Goal: Information Seeking & Learning: Check status

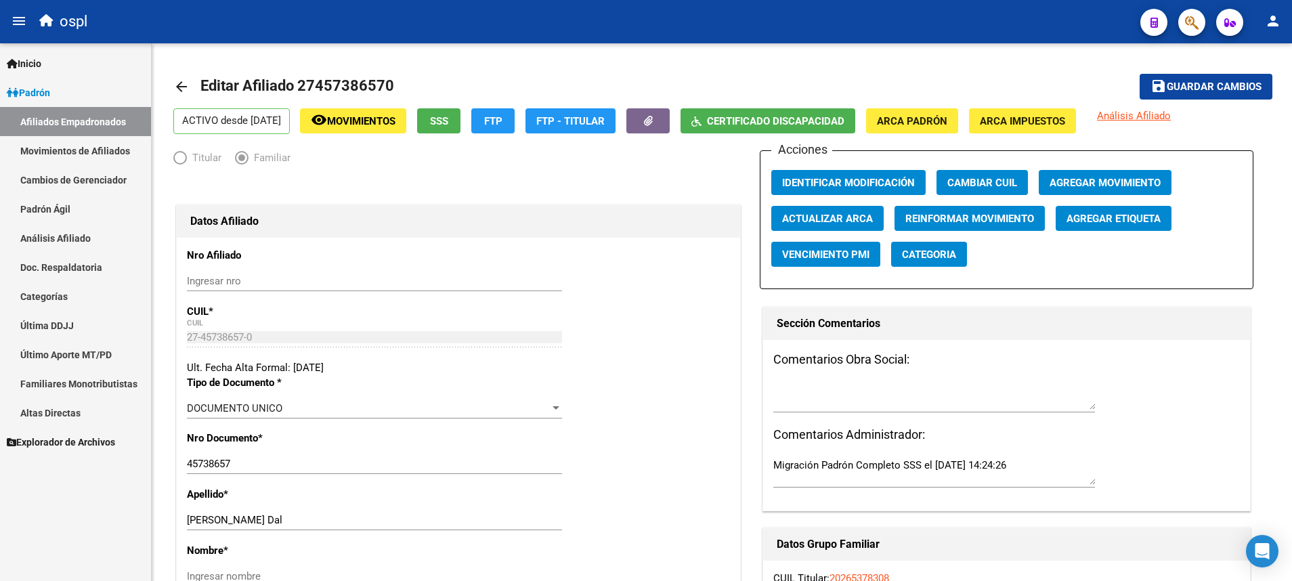
click at [64, 226] on link "Análisis Afiliado" at bounding box center [75, 237] width 151 height 29
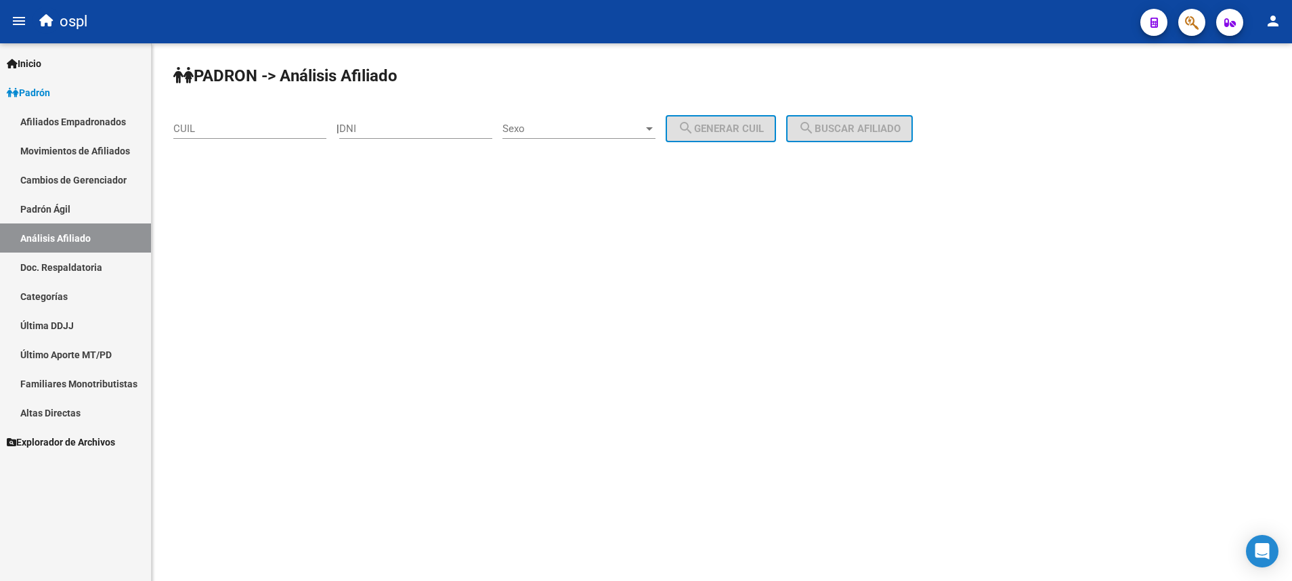
click at [97, 125] on link "Afiliados Empadronados" at bounding box center [75, 121] width 151 height 29
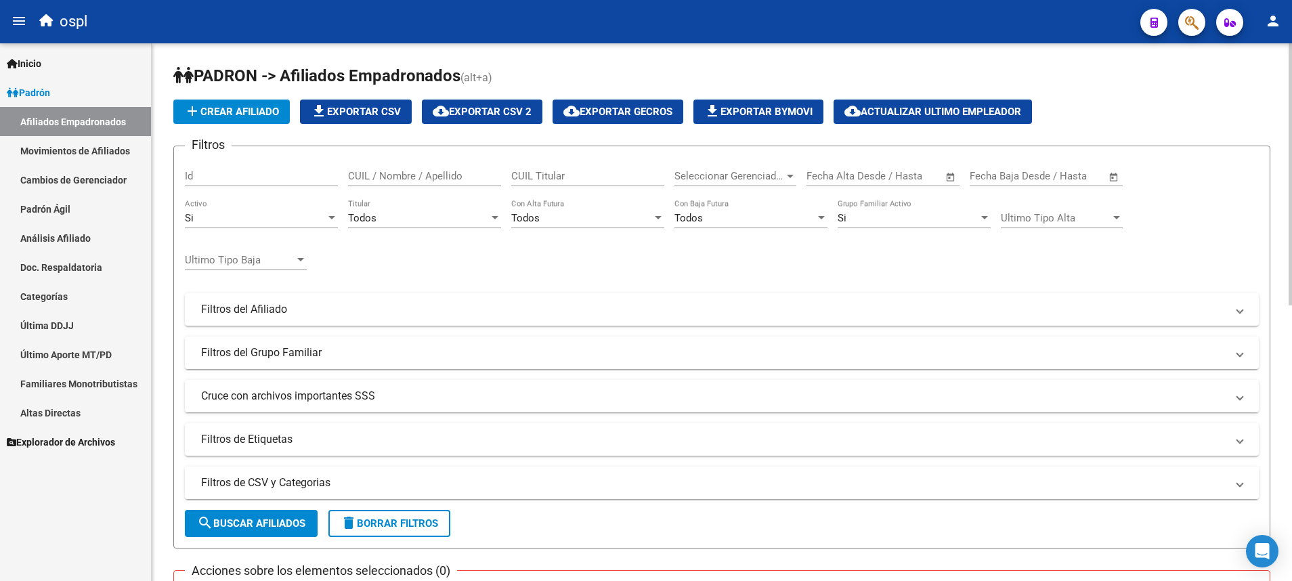
click at [298, 477] on mat-panel-title "Filtros de CSV y Categorias" at bounding box center [713, 482] width 1025 height 15
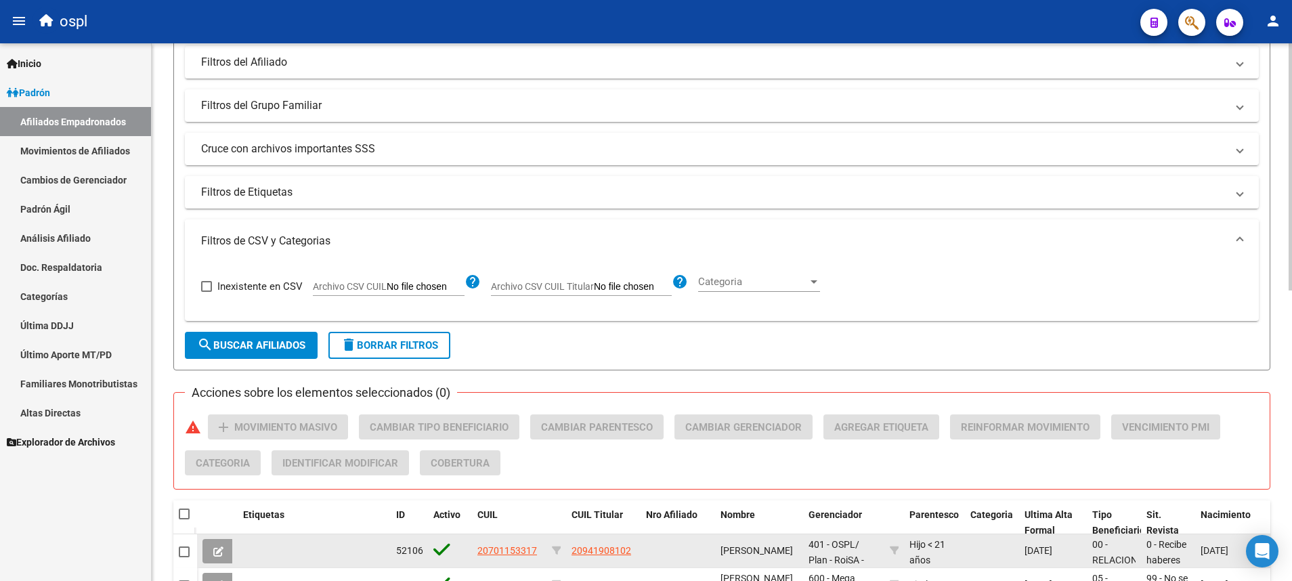
scroll to position [305, 0]
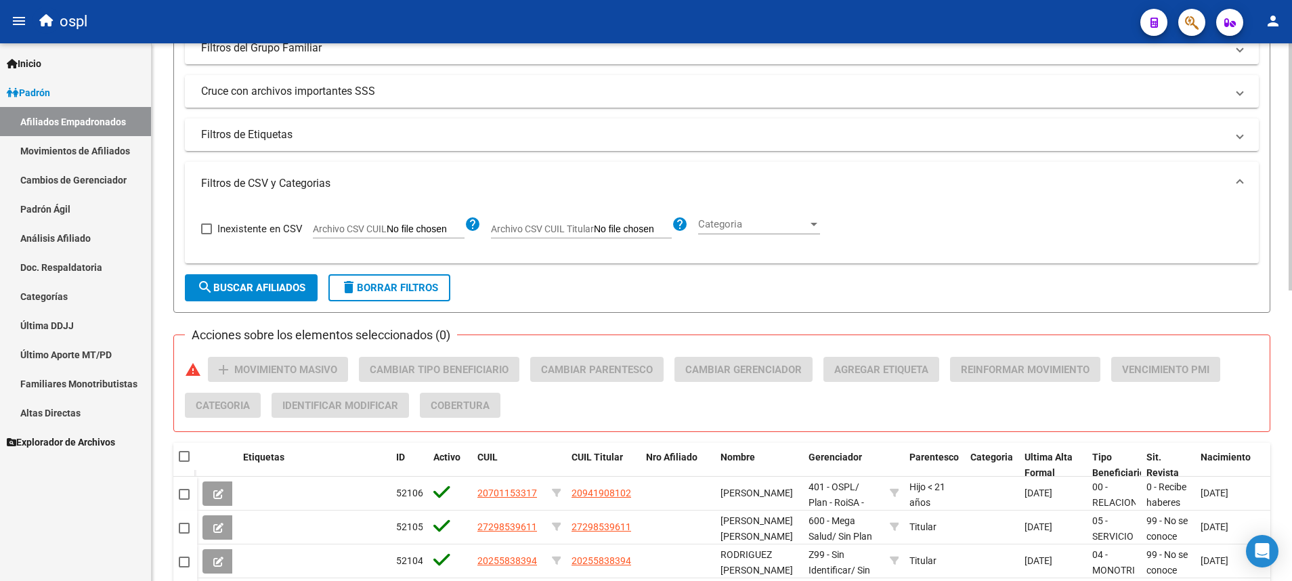
click at [643, 230] on input "Archivo CSV CUIL Titular" at bounding box center [633, 229] width 78 height 12
type input "C:\fakepath\a.csv"
click at [289, 288] on span "search Buscar Afiliados" at bounding box center [251, 288] width 108 height 12
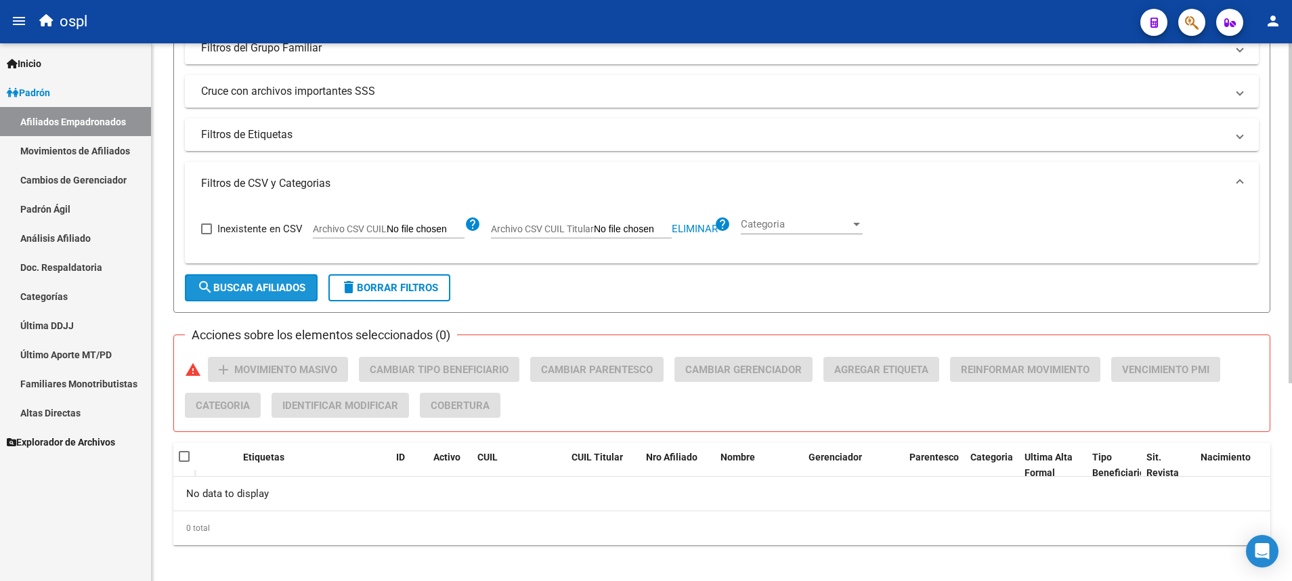
click at [288, 291] on span "search Buscar Afiliados" at bounding box center [251, 288] width 108 height 12
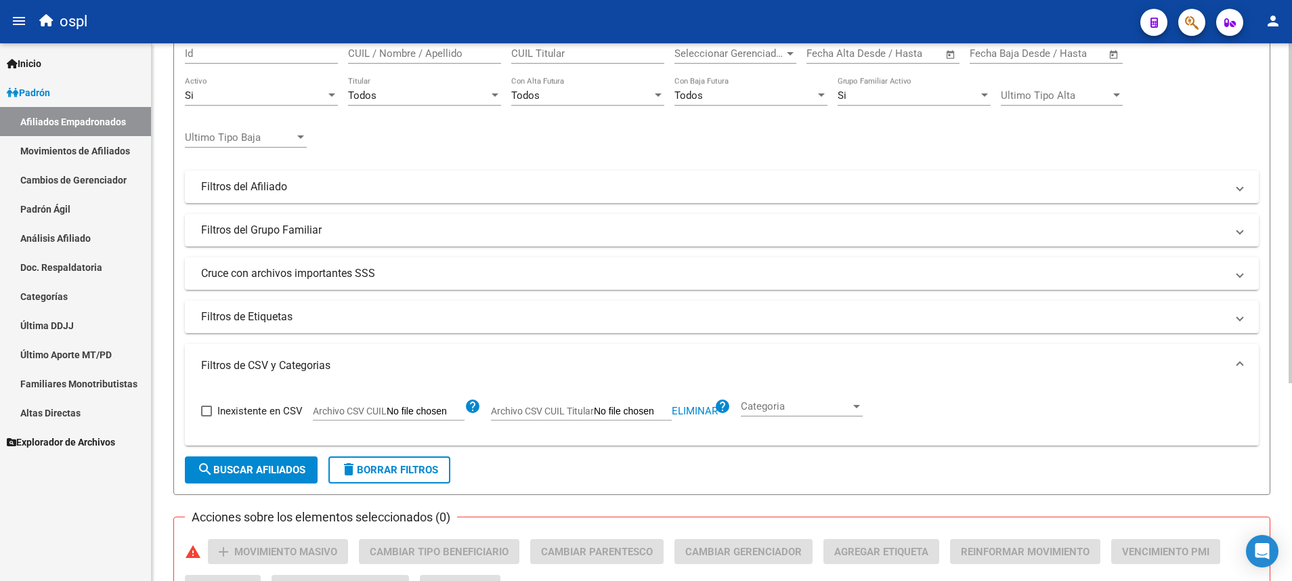
scroll to position [0, 0]
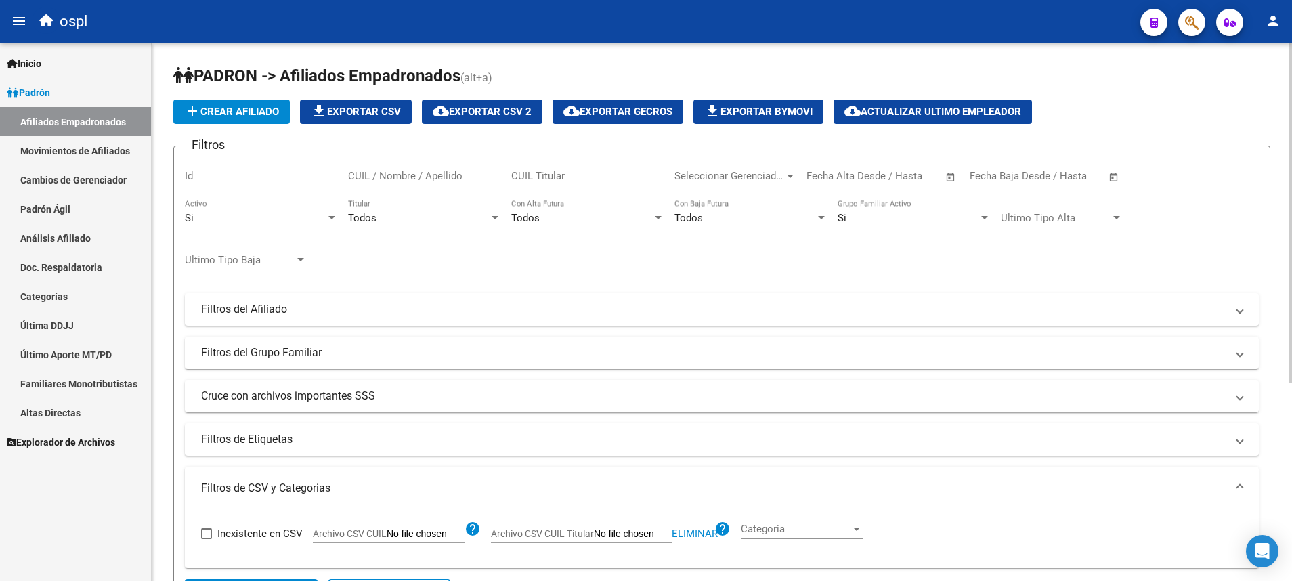
click at [448, 217] on div "Todos" at bounding box center [418, 218] width 141 height 12
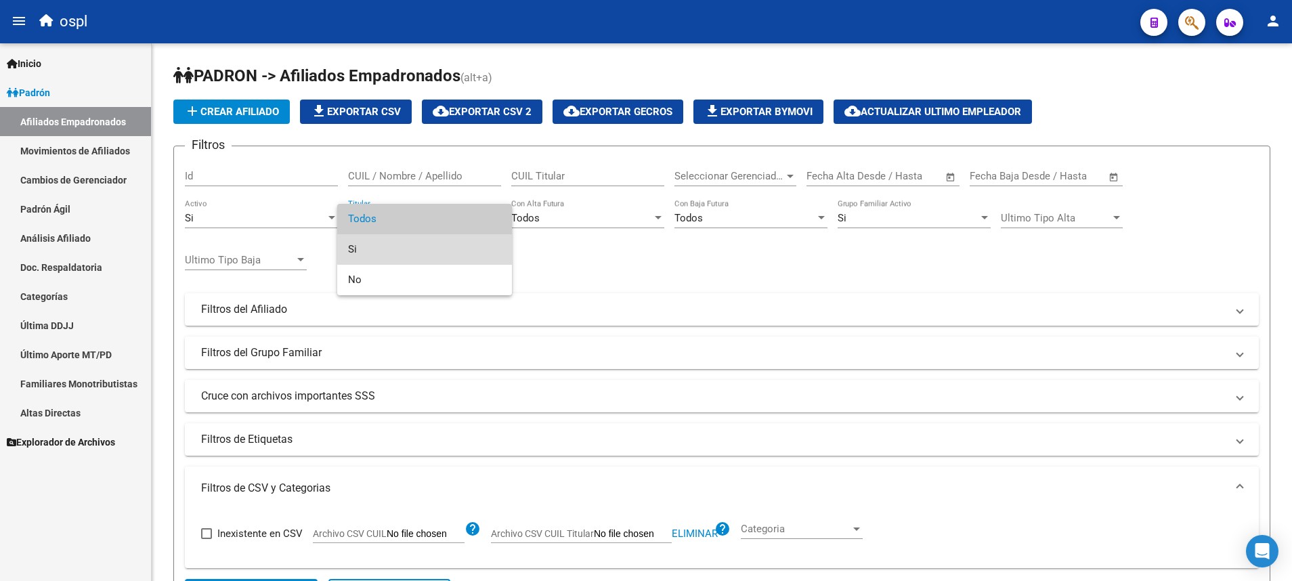
click at [429, 244] on span "Si" at bounding box center [424, 249] width 153 height 30
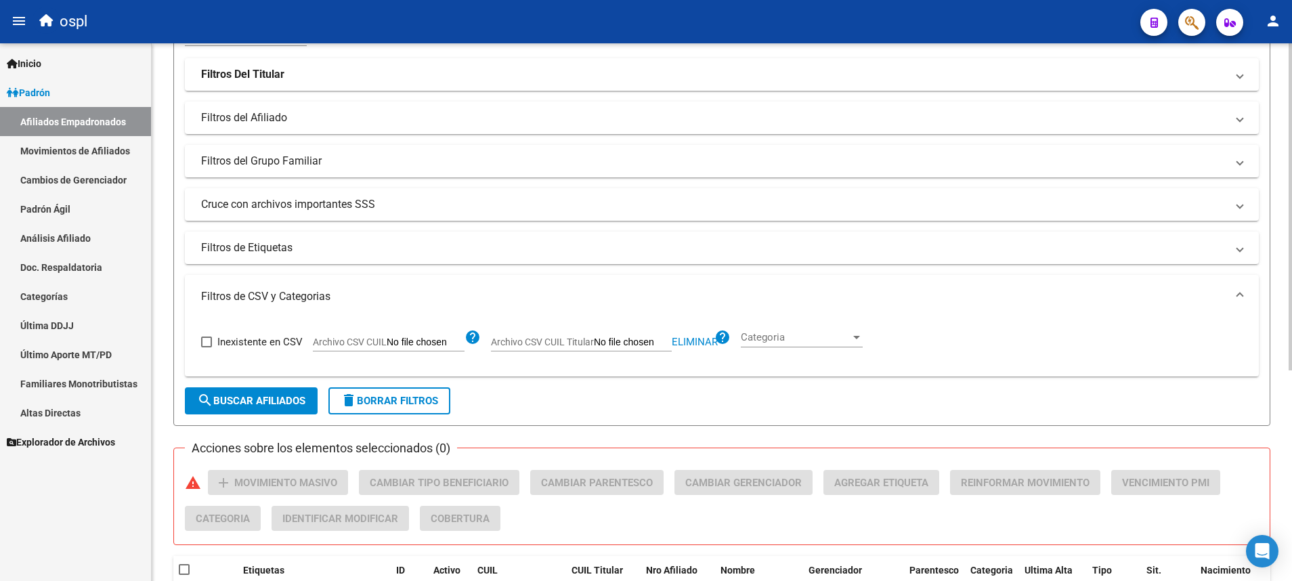
scroll to position [346, 0]
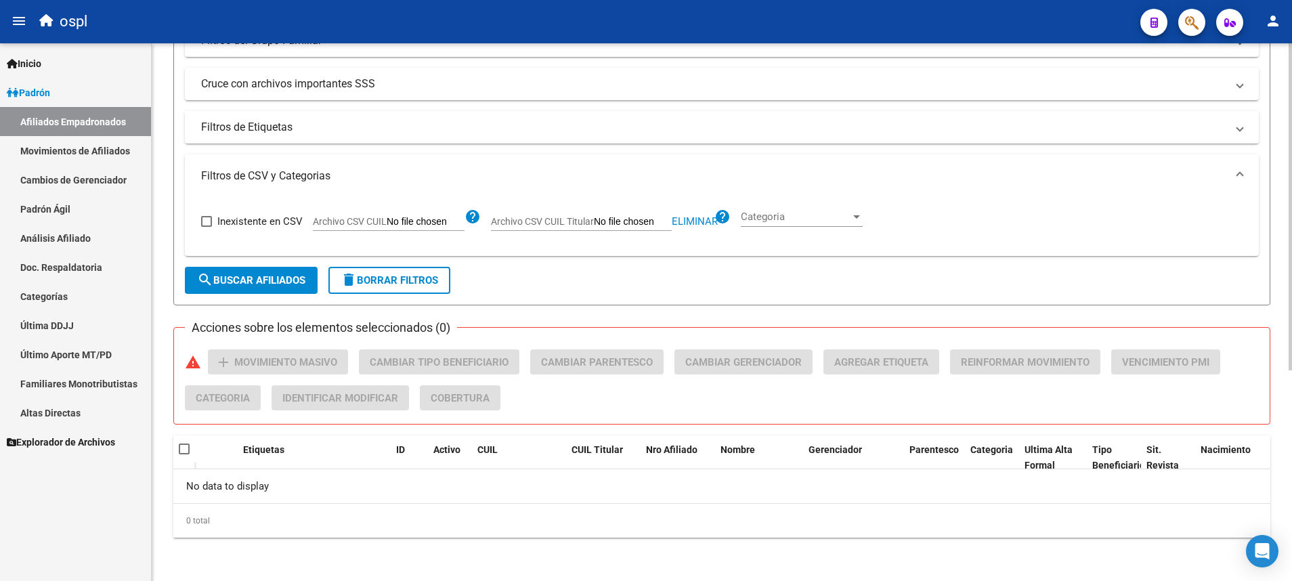
click at [286, 280] on span "search Buscar Afiliados" at bounding box center [251, 280] width 108 height 12
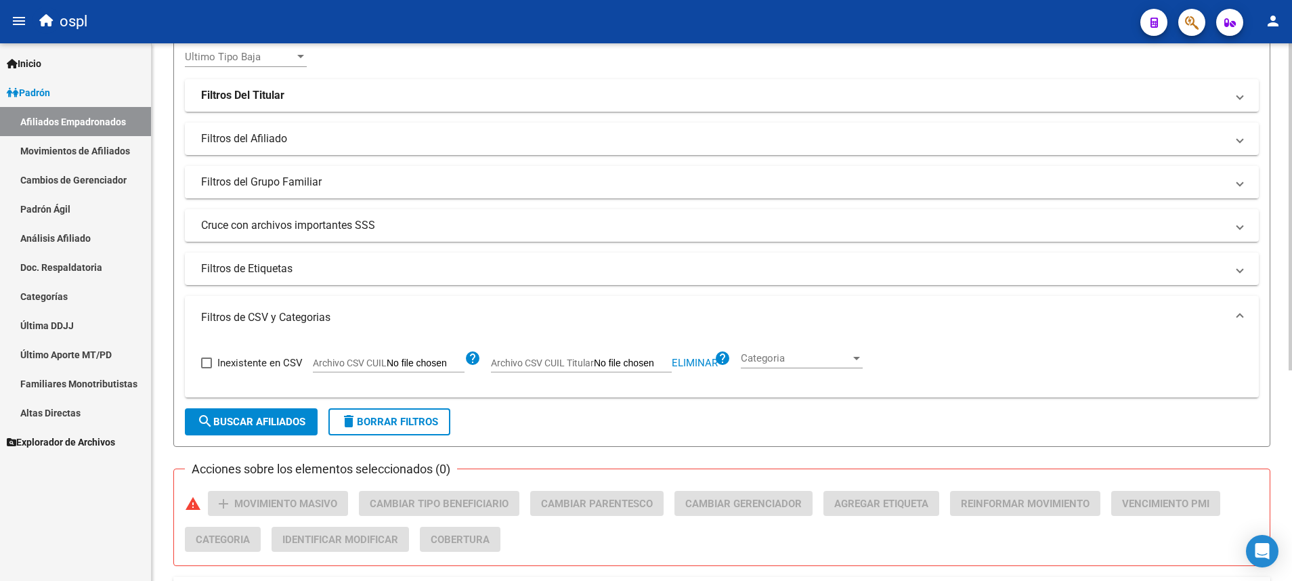
scroll to position [0, 0]
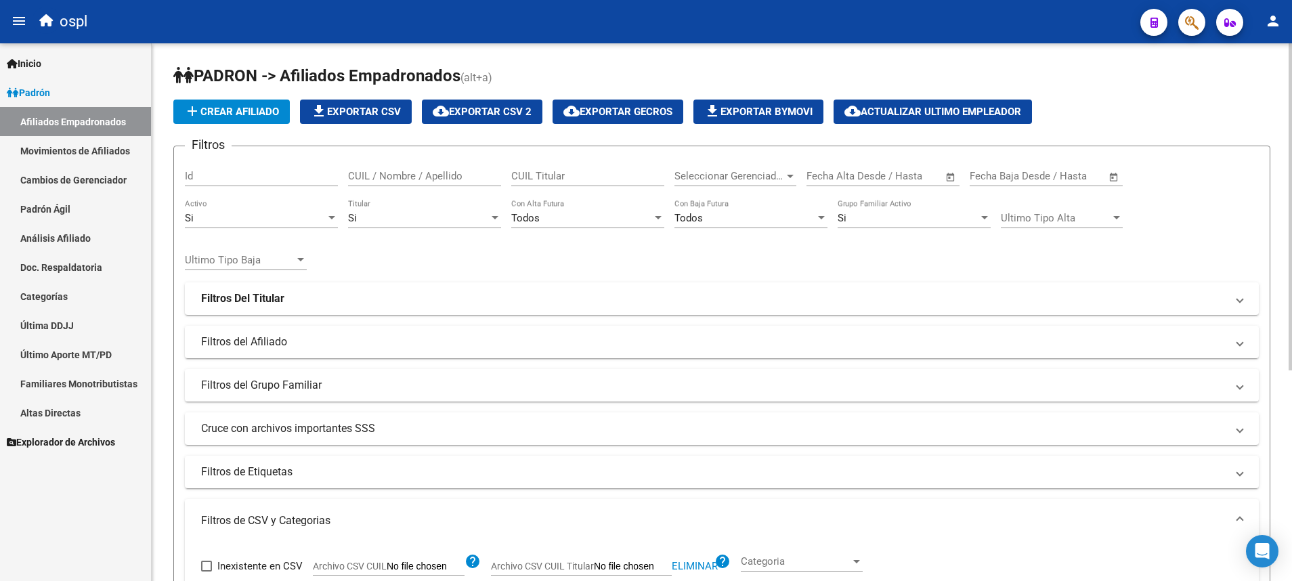
click at [393, 177] on input "CUIL / Nombre / Apellido" at bounding box center [424, 176] width 153 height 12
paste input "27293504496"
type input "27293504496"
click at [79, 240] on link "Análisis Afiliado" at bounding box center [75, 237] width 151 height 29
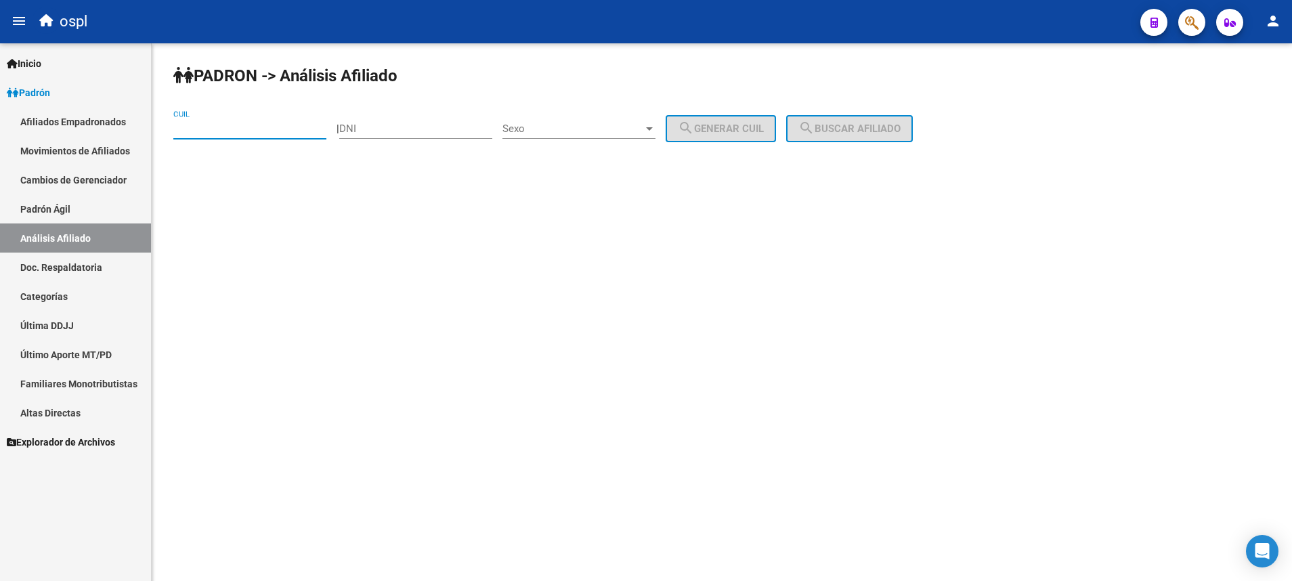
click at [201, 128] on input "CUIL" at bounding box center [249, 129] width 153 height 12
paste input "27-29350449-6"
type input "27-29350449-6"
click at [839, 137] on button "search Buscar afiliado" at bounding box center [849, 128] width 127 height 27
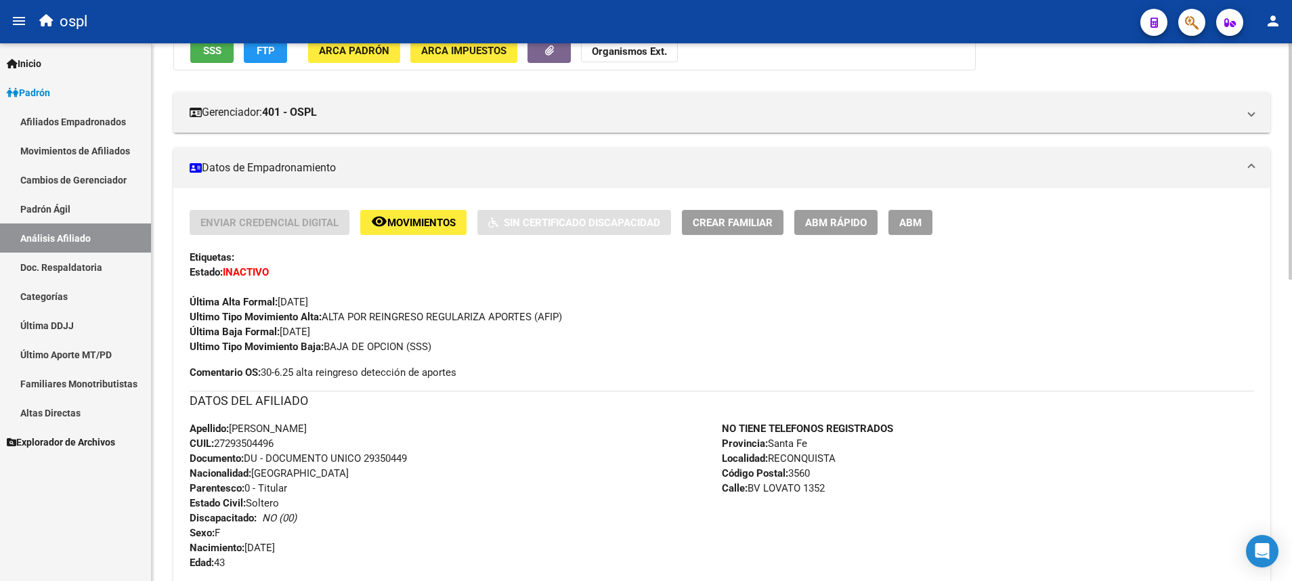
scroll to position [203, 0]
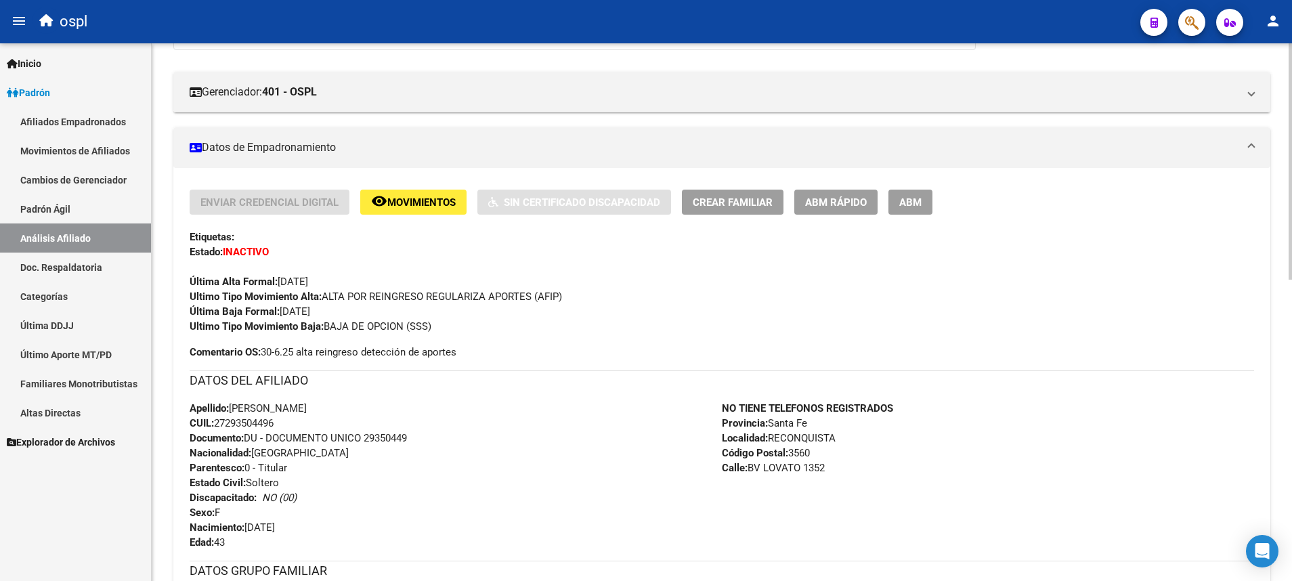
click at [544, 435] on div "Apellido: PAOLA MARIA ITATI MACHUCA CUIL: 27293504496 Documento: DU - DOCUMENTO…" at bounding box center [456, 475] width 532 height 149
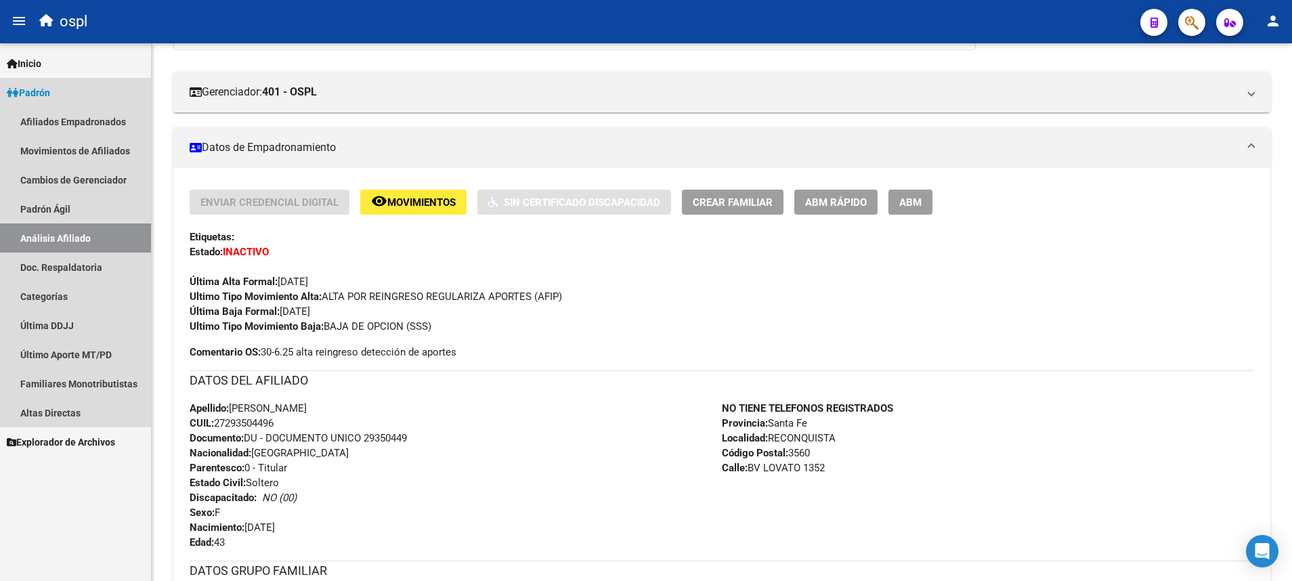
click at [111, 241] on link "Análisis Afiliado" at bounding box center [75, 237] width 151 height 29
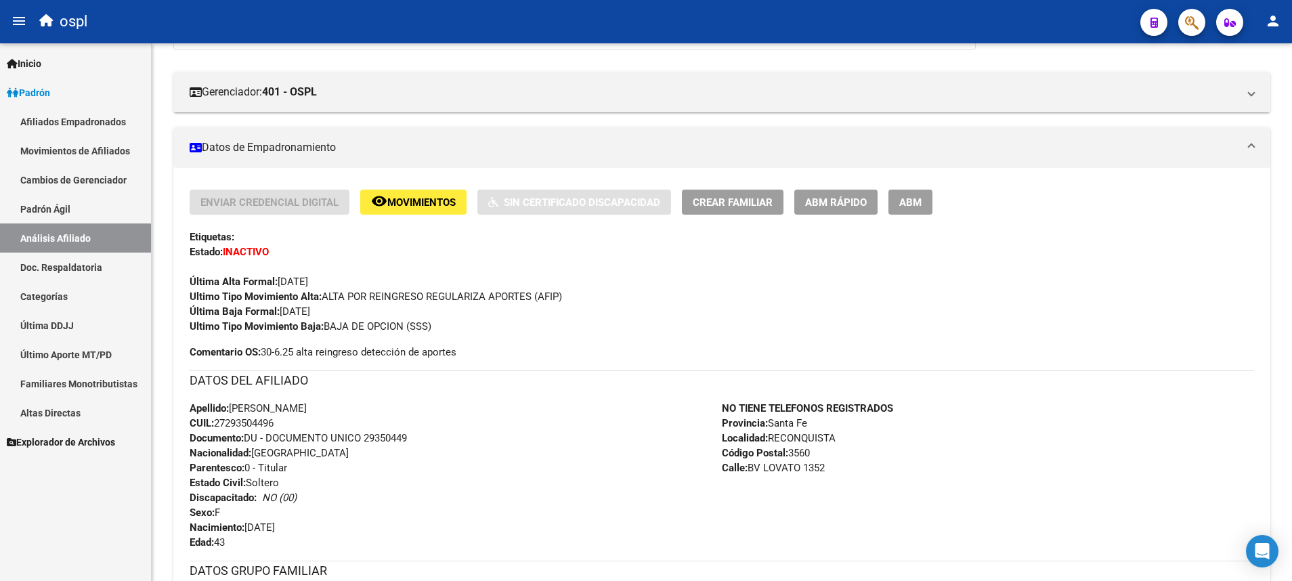
click at [67, 125] on link "Afiliados Empadronados" at bounding box center [75, 121] width 151 height 29
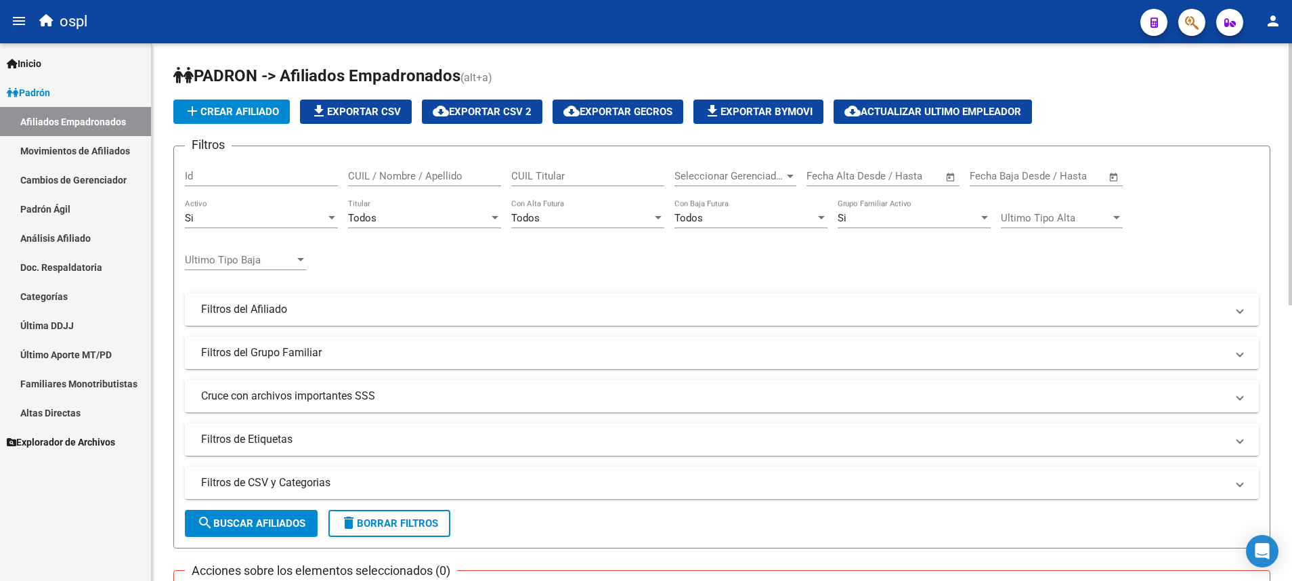
click at [585, 175] on input "CUIL Titular" at bounding box center [587, 176] width 153 height 12
paste input "23173937814"
type input "23173937814"
click at [275, 520] on span "search Buscar Afiliados" at bounding box center [251, 523] width 108 height 12
click at [90, 237] on link "Análisis Afiliado" at bounding box center [75, 237] width 151 height 29
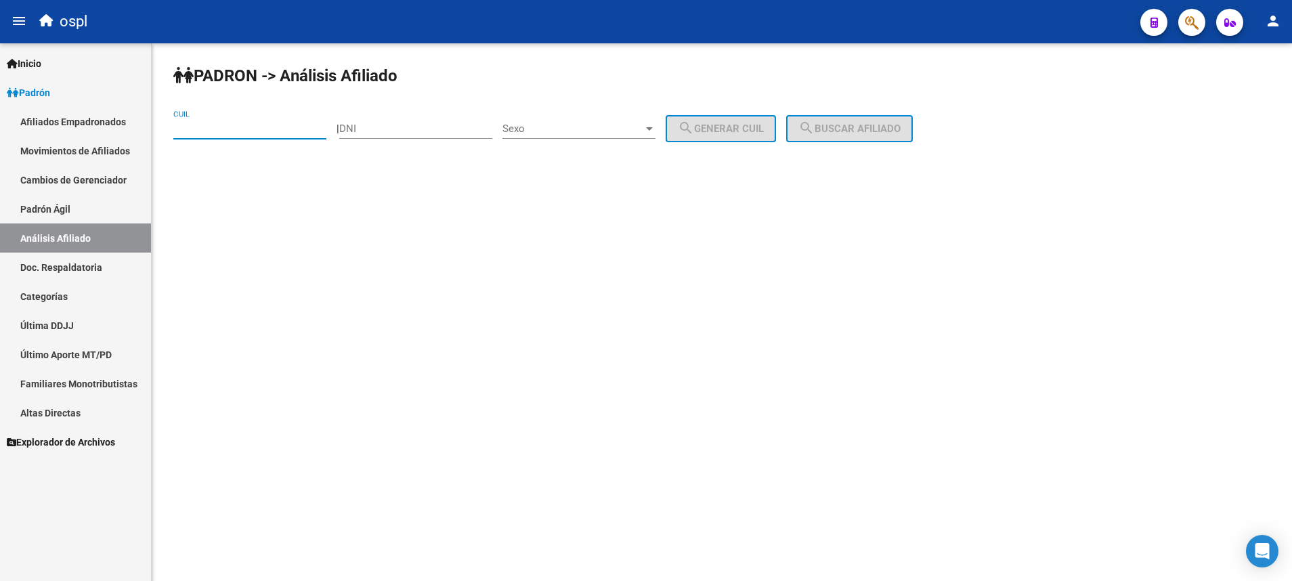
click at [263, 135] on input "CUIL" at bounding box center [249, 129] width 153 height 12
paste input "23-17393781-4"
type input "23-17393781-4"
click at [815, 125] on mat-icon "search" at bounding box center [806, 128] width 16 height 16
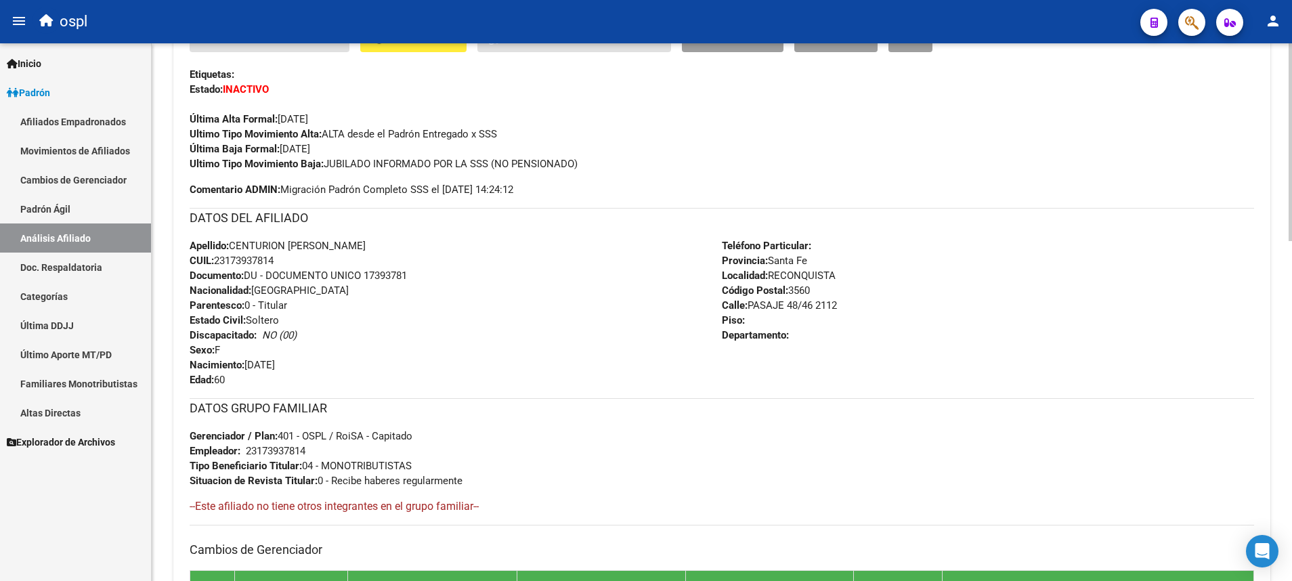
scroll to position [349, 0]
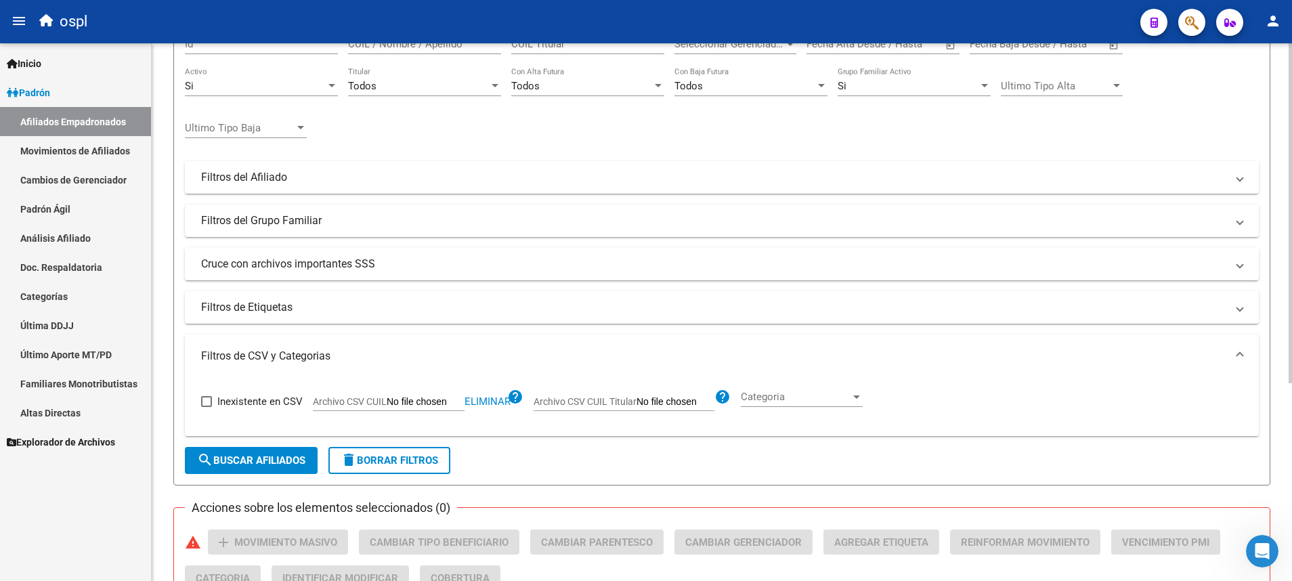
scroll to position [203, 0]
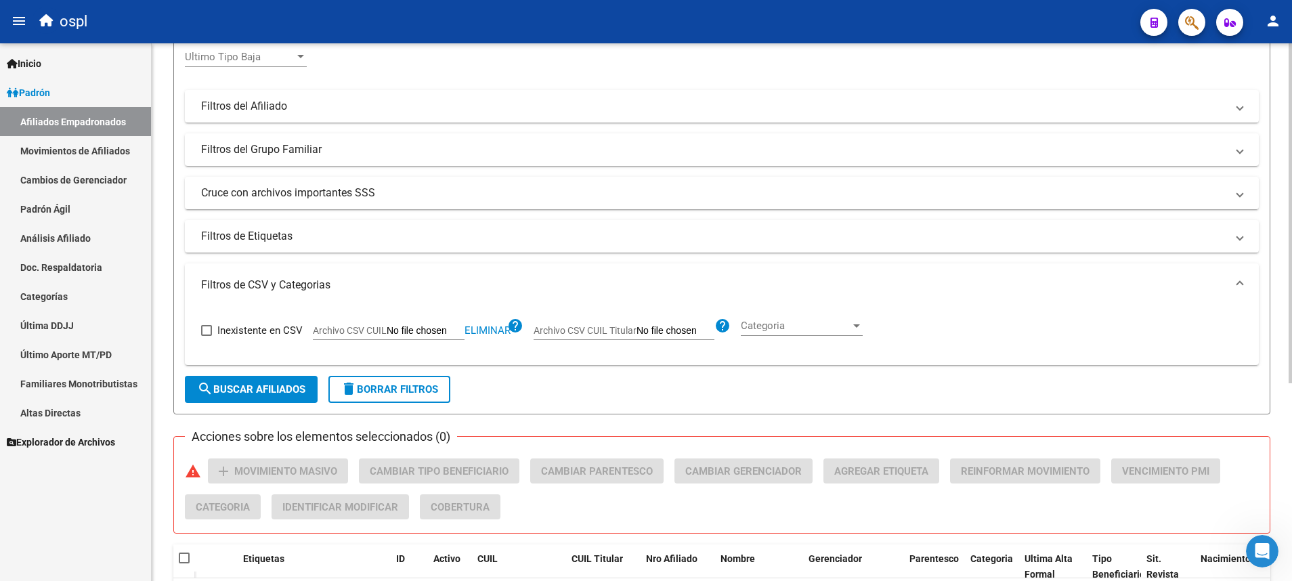
click at [370, 388] on span "delete Borrar Filtros" at bounding box center [389, 389] width 97 height 12
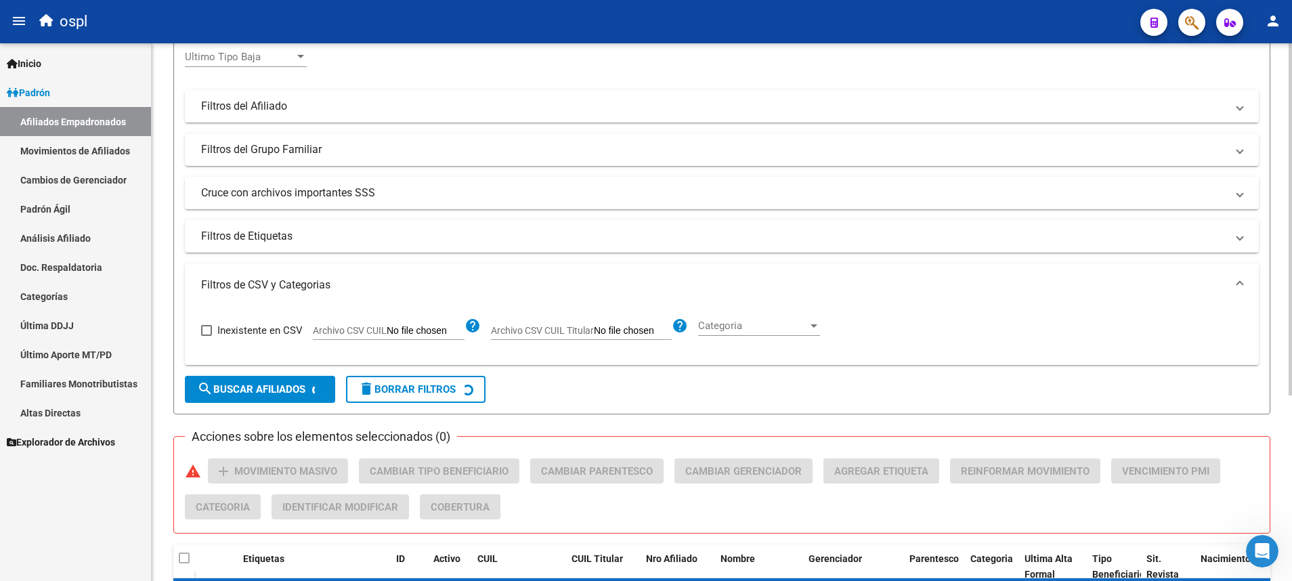
click at [636, 328] on input "Archivo CSV CUIL Titular" at bounding box center [633, 331] width 78 height 12
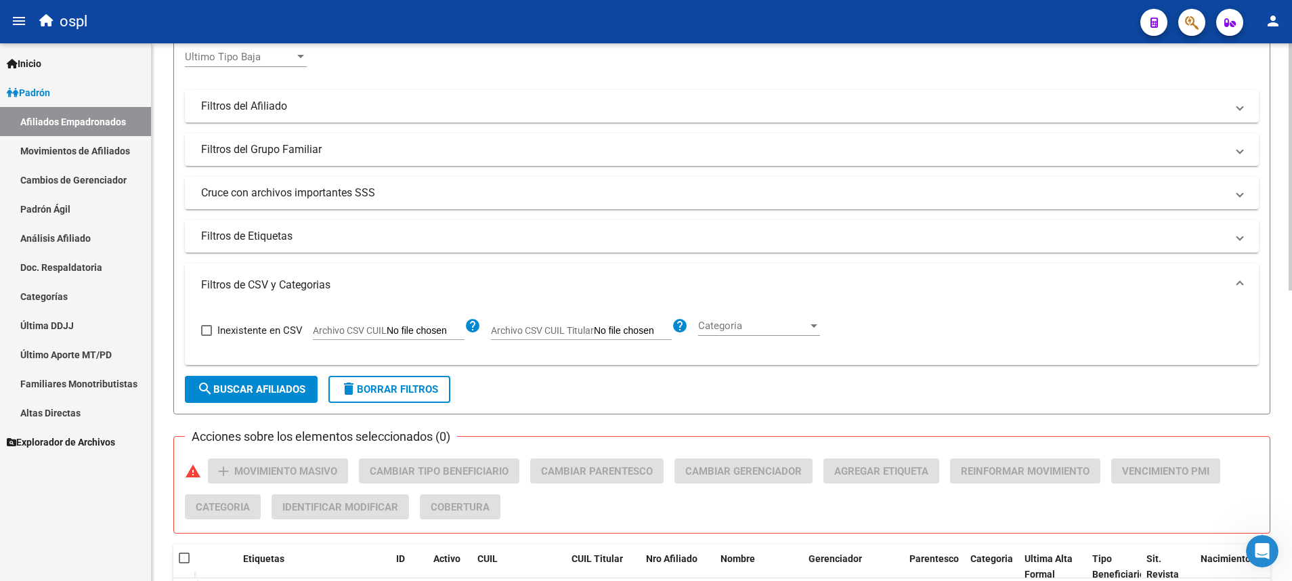
type input "C:\fakepath\a.csv"
click at [289, 393] on span "search Buscar Afiliados" at bounding box center [251, 389] width 108 height 12
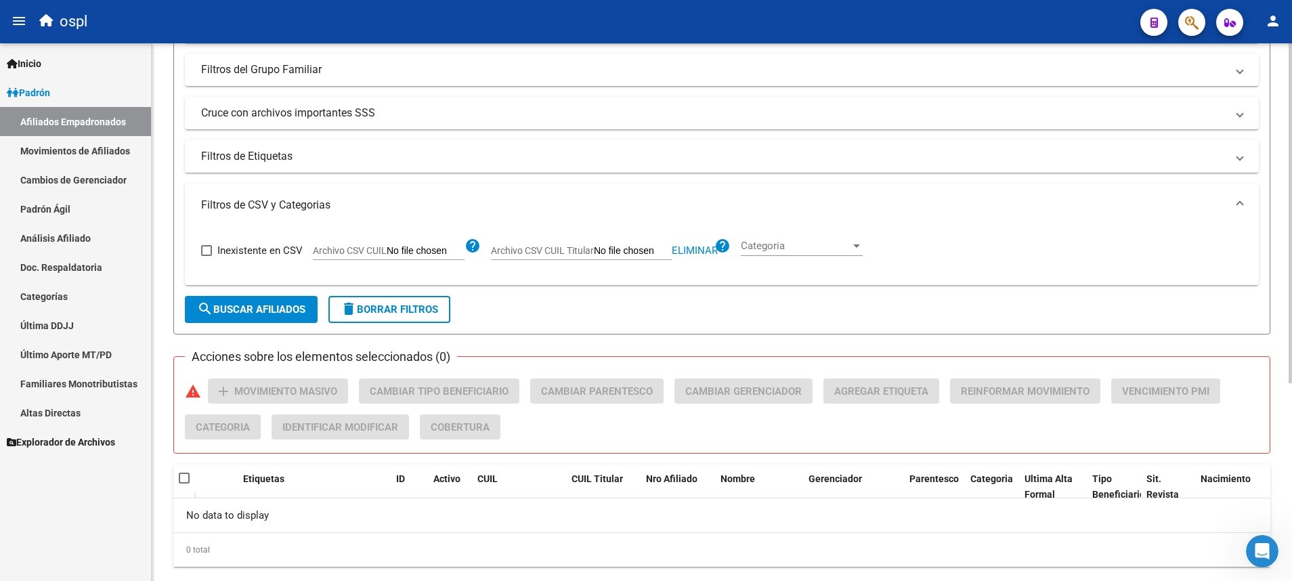
scroll to position [313, 0]
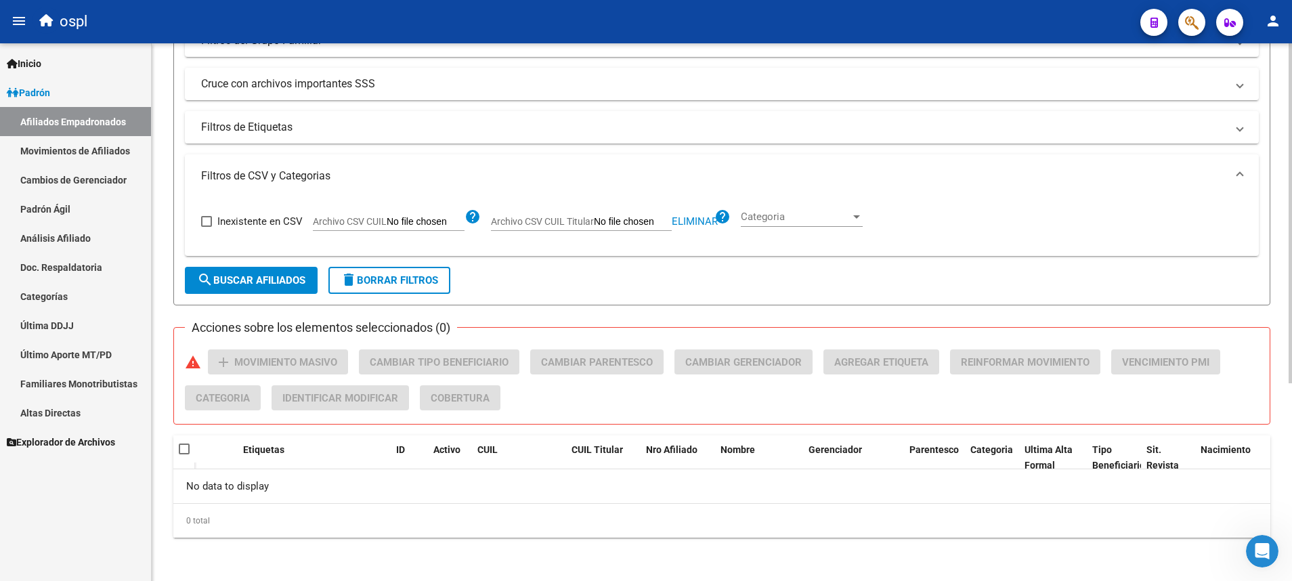
click at [284, 285] on span "search Buscar Afiliados" at bounding box center [251, 280] width 108 height 12
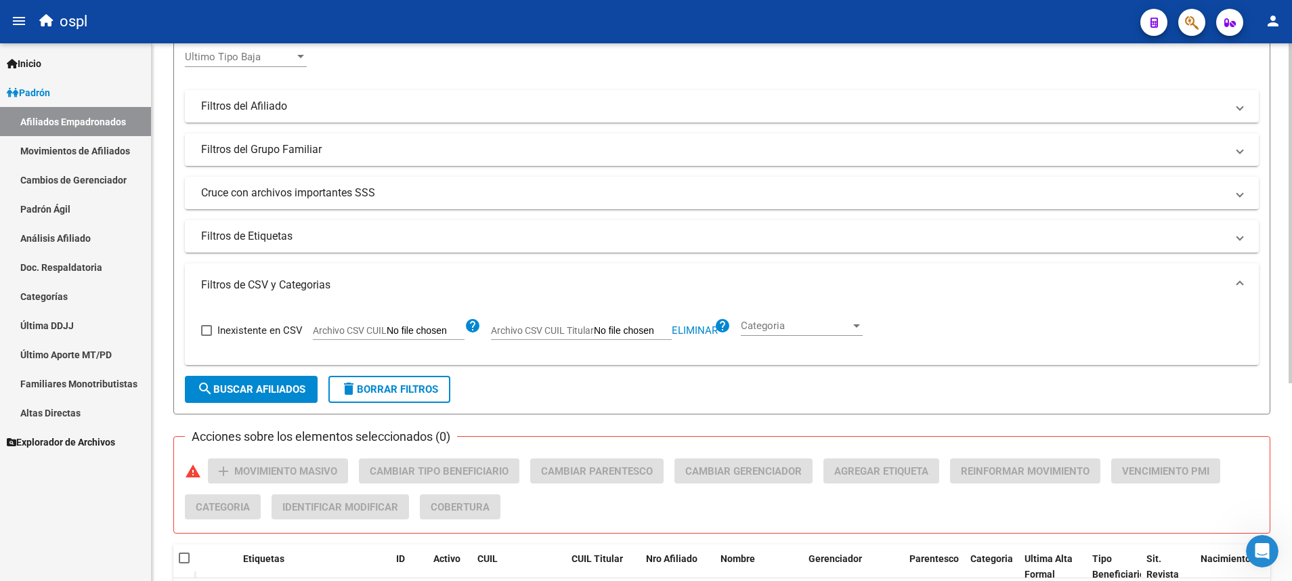
scroll to position [0, 0]
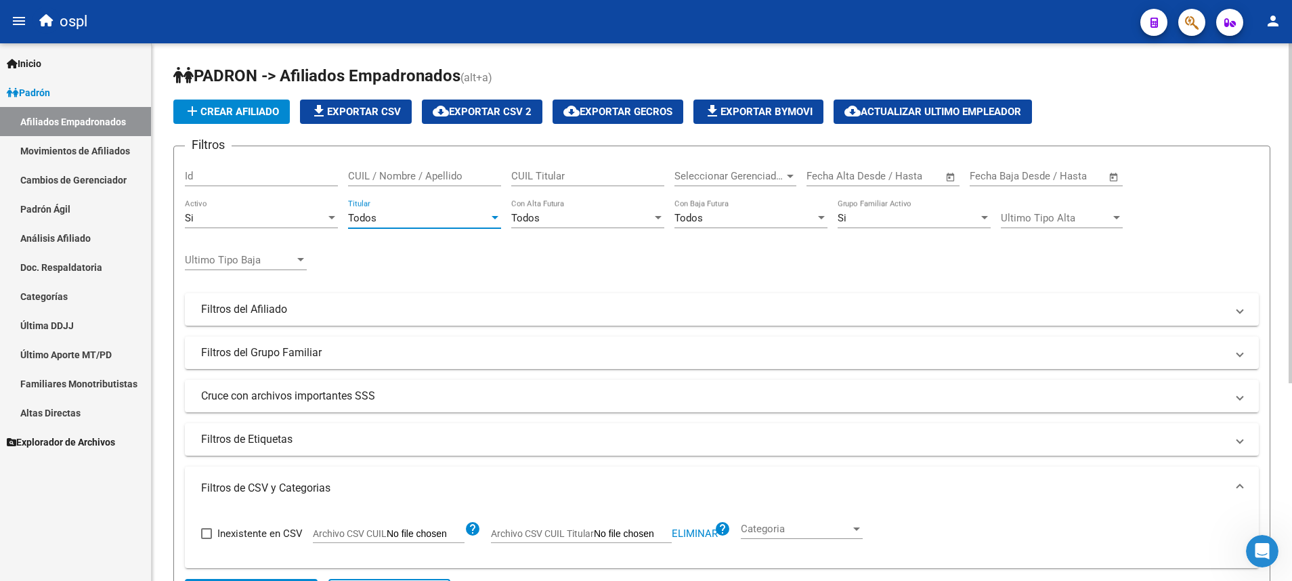
click at [443, 217] on div "Todos" at bounding box center [418, 218] width 141 height 12
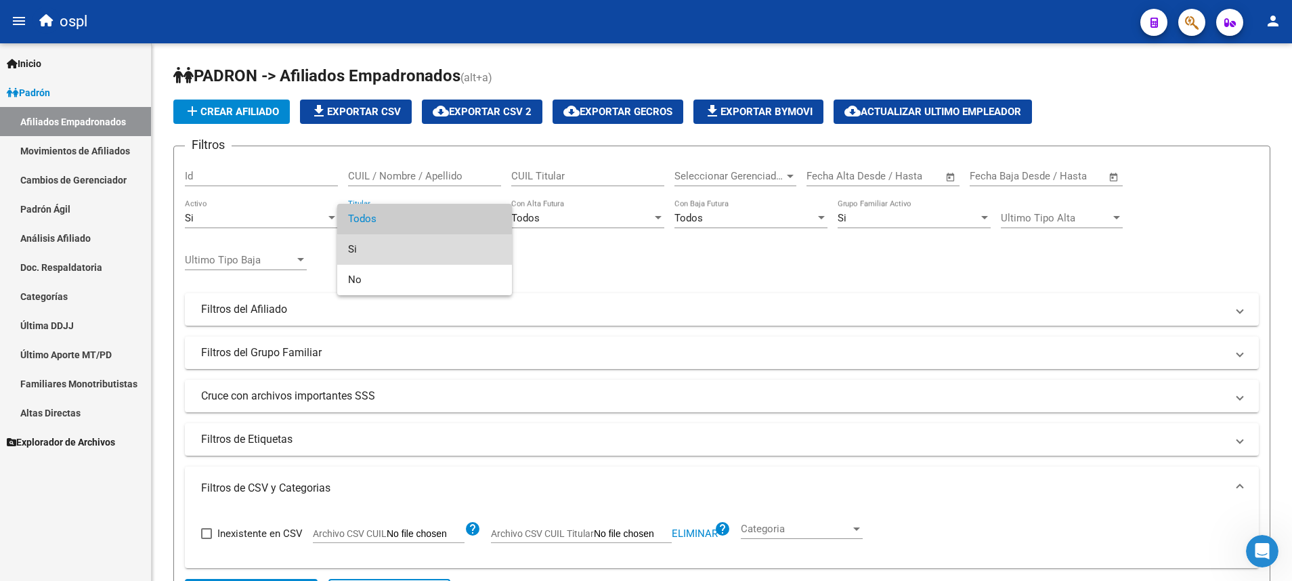
click at [433, 251] on span "Si" at bounding box center [424, 249] width 153 height 30
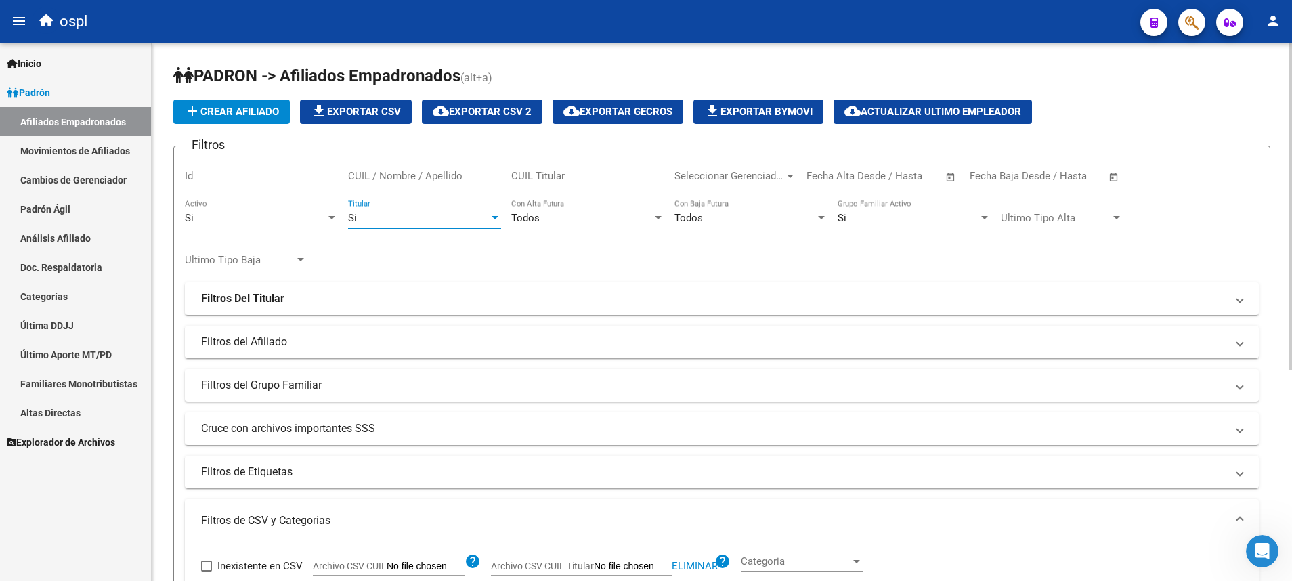
scroll to position [346, 0]
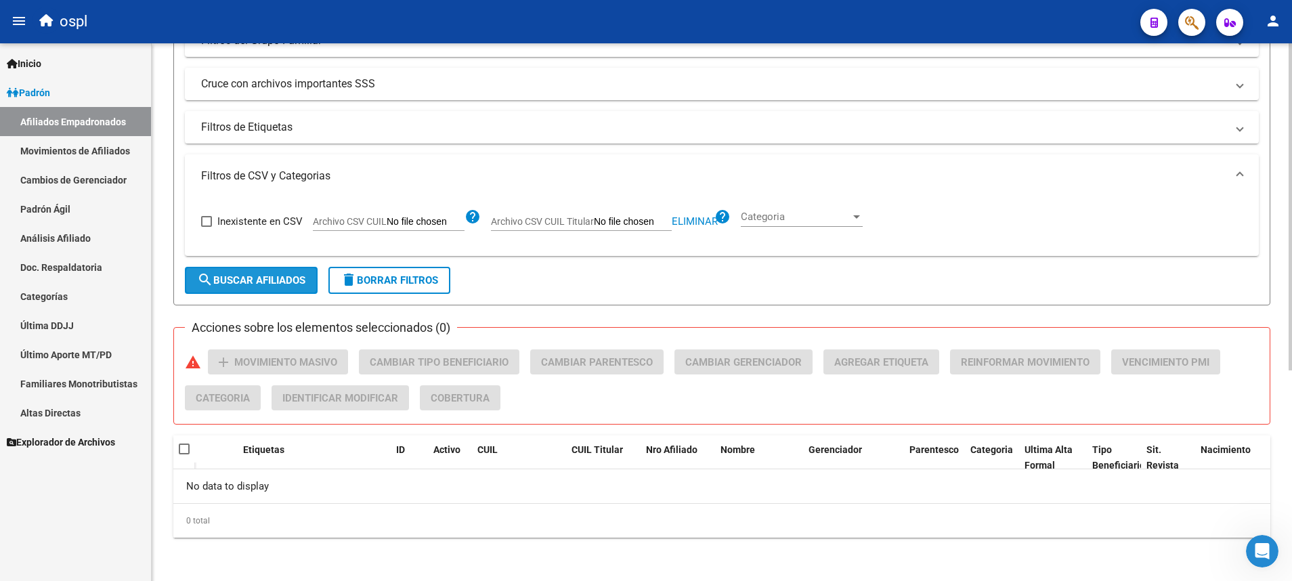
click at [297, 283] on span "search Buscar Afiliados" at bounding box center [251, 280] width 108 height 12
click at [276, 287] on button "search Buscar Afiliados" at bounding box center [251, 280] width 133 height 27
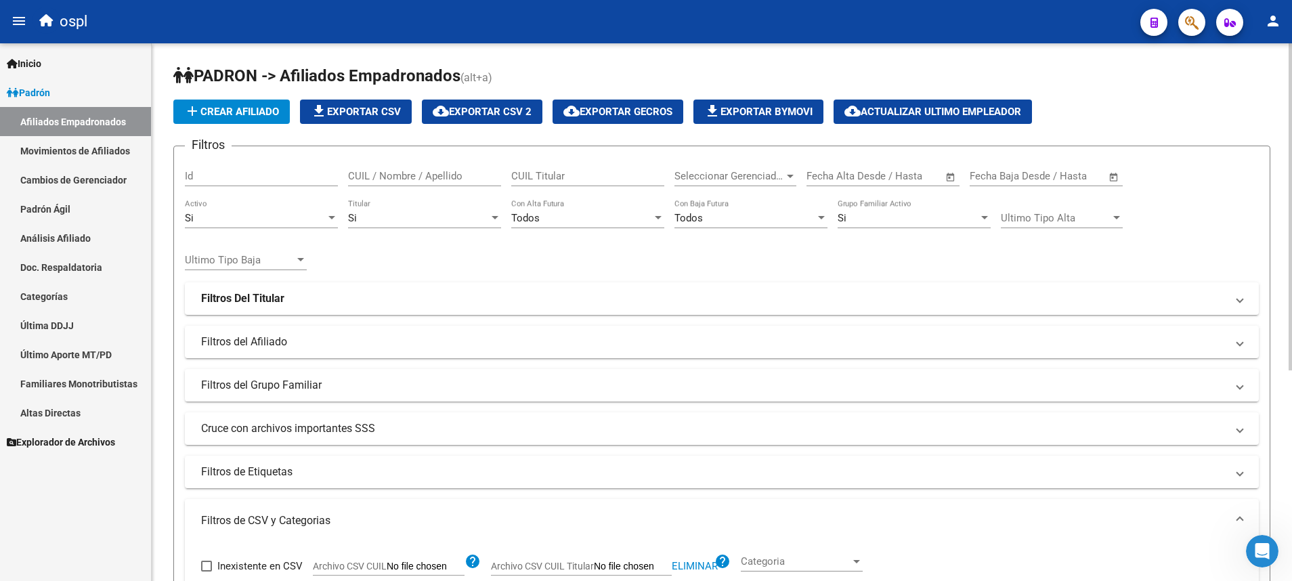
click at [456, 212] on div "Si Titular" at bounding box center [424, 213] width 153 height 29
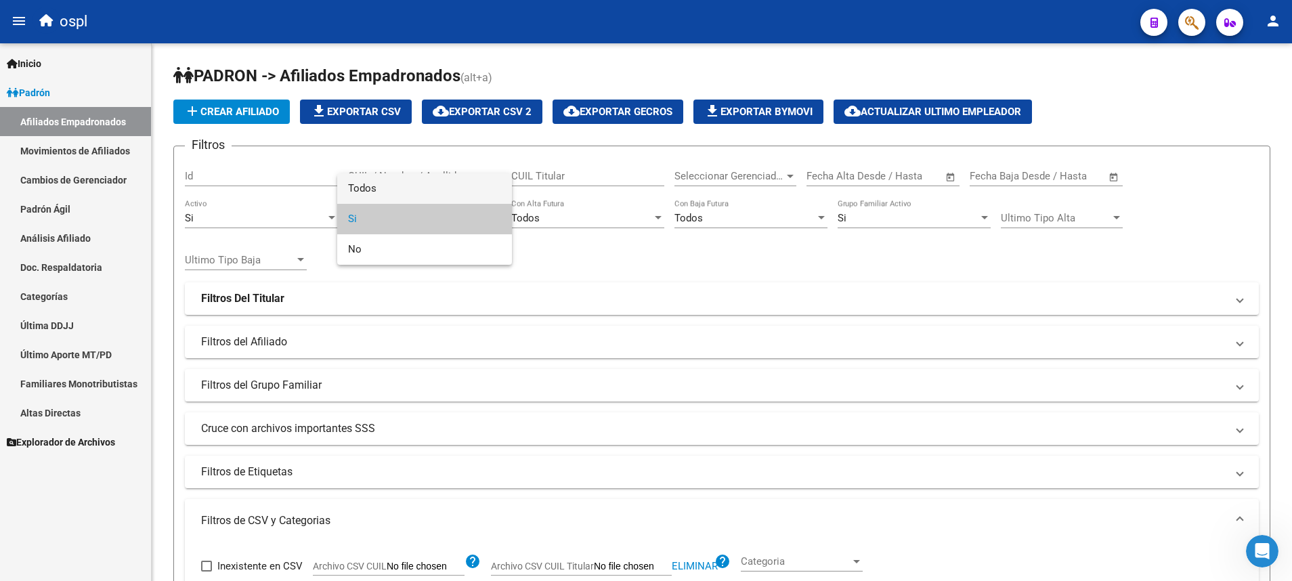
click at [460, 192] on span "Todos" at bounding box center [424, 188] width 153 height 30
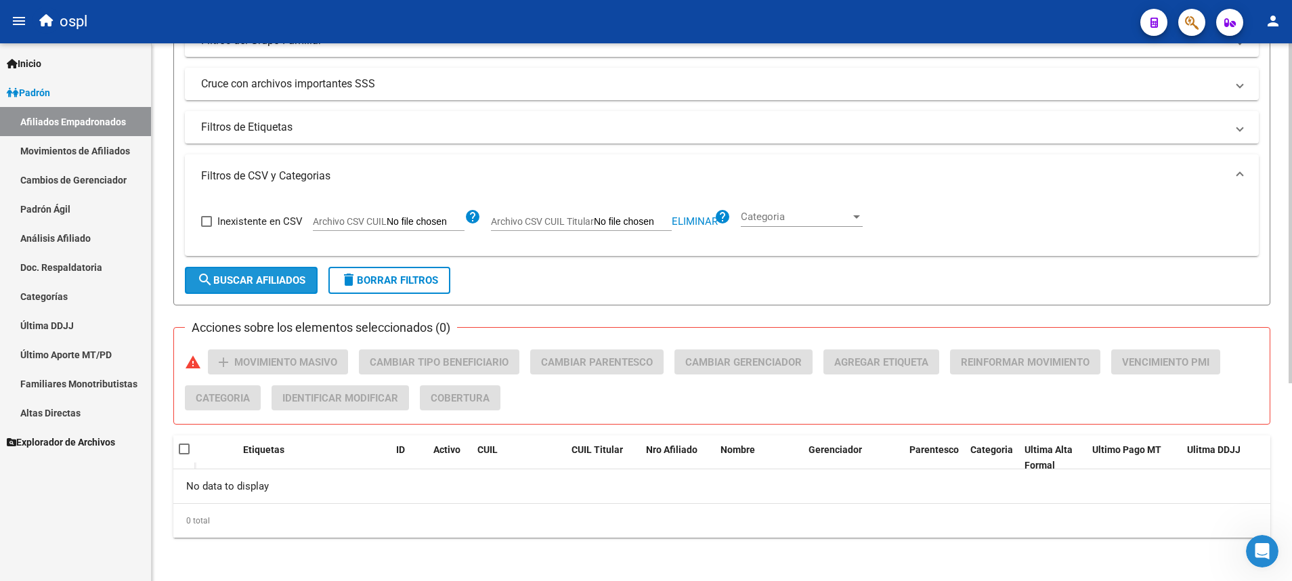
click at [293, 284] on span "search Buscar Afiliados" at bounding box center [251, 280] width 108 height 12
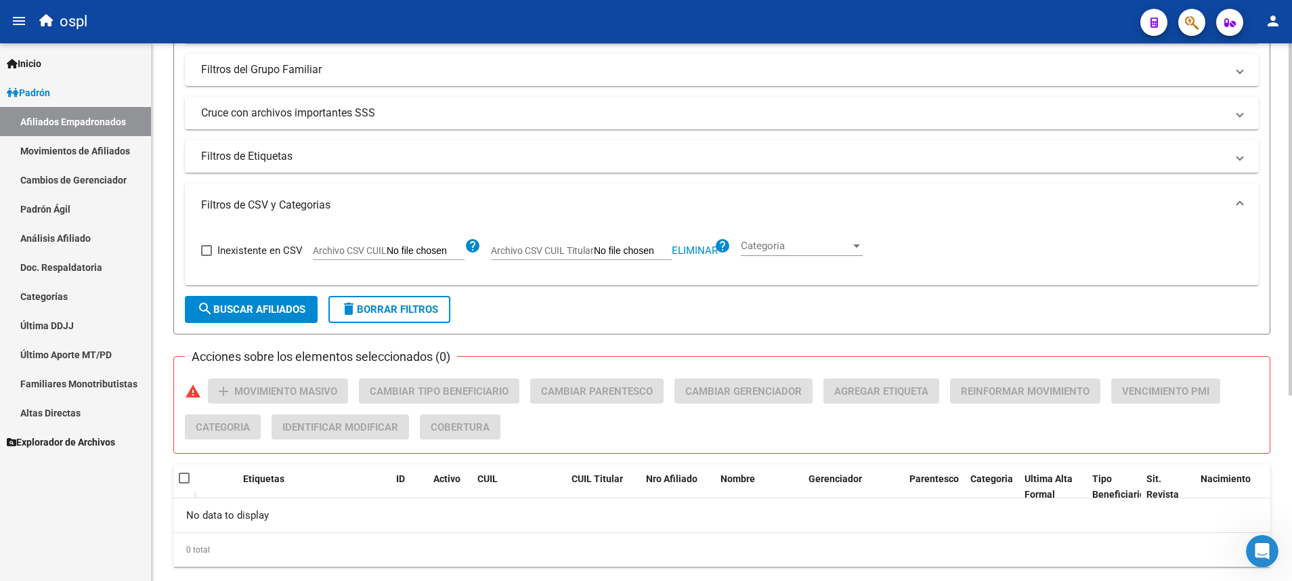
scroll to position [313, 0]
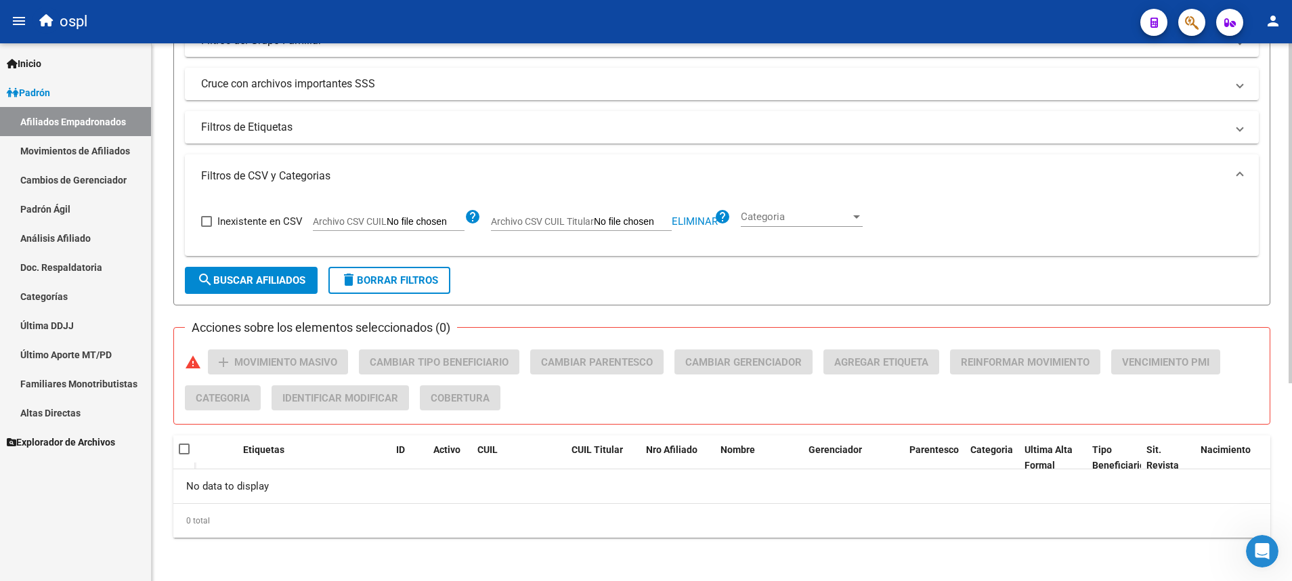
click at [591, 221] on span "Archivo CSV CUIL Titular" at bounding box center [542, 221] width 103 height 11
click at [594, 221] on input "Archivo CSV CUIL Titular" at bounding box center [633, 222] width 78 height 12
type input "C:\fakepath\a.csv"
click at [255, 276] on span "search Buscar Afiliados" at bounding box center [251, 280] width 108 height 12
click at [258, 278] on span "search Buscar Afiliados" at bounding box center [251, 280] width 108 height 12
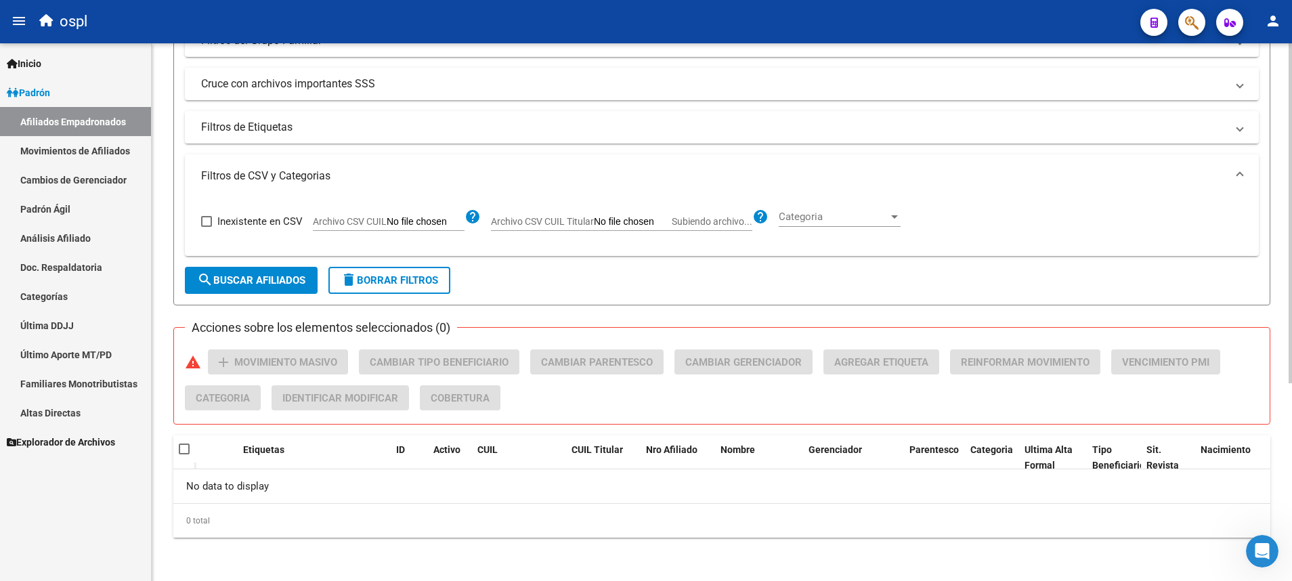
scroll to position [0, 0]
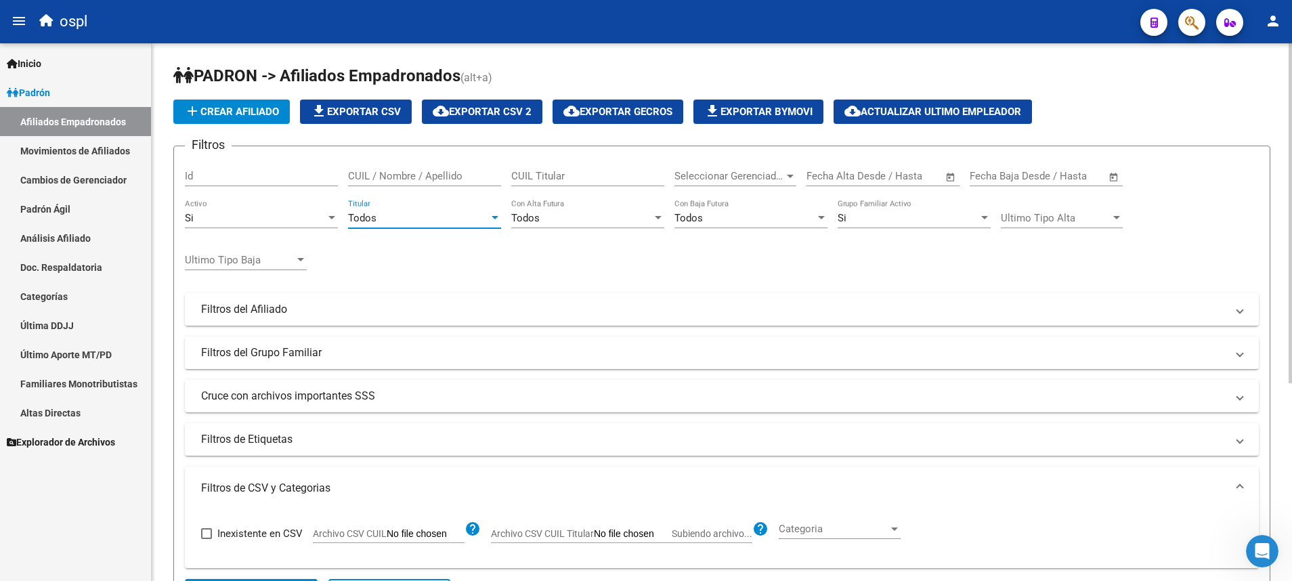
click at [416, 212] on div "Todos" at bounding box center [418, 218] width 141 height 12
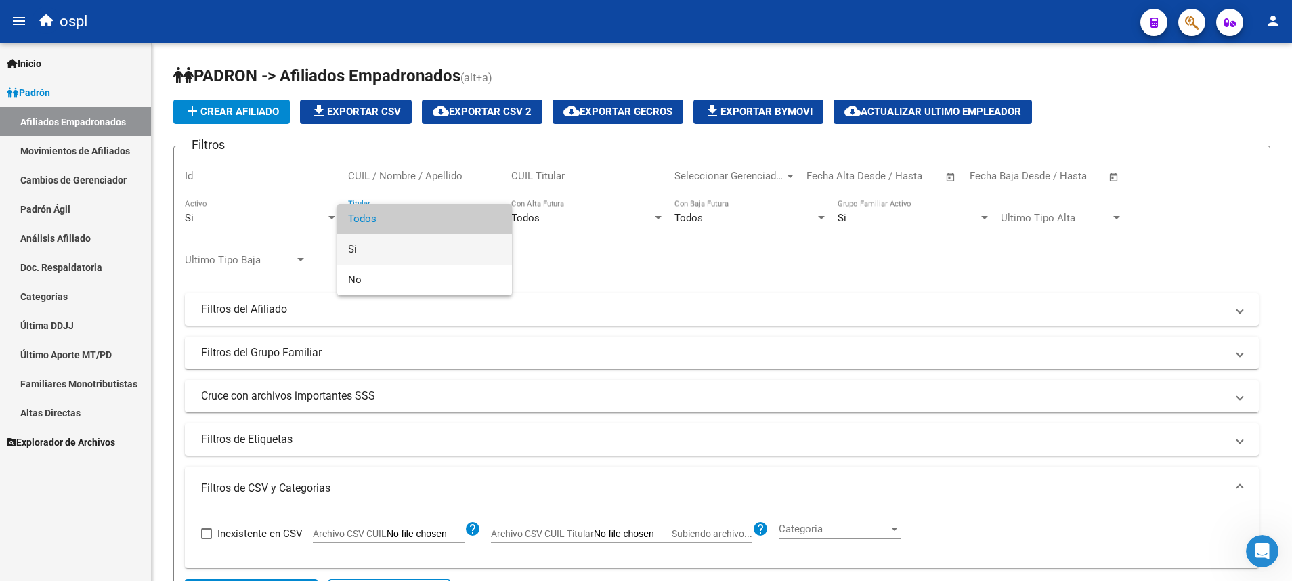
click at [372, 246] on span "Si" at bounding box center [424, 249] width 153 height 30
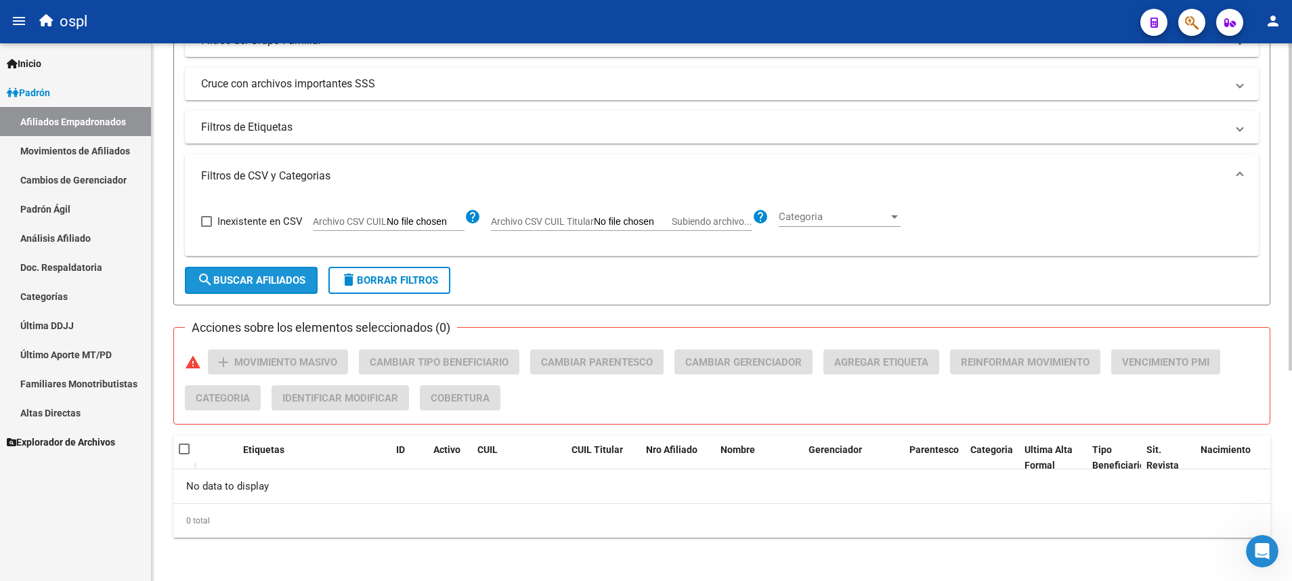
click at [287, 283] on span "search Buscar Afiliados" at bounding box center [251, 280] width 108 height 12
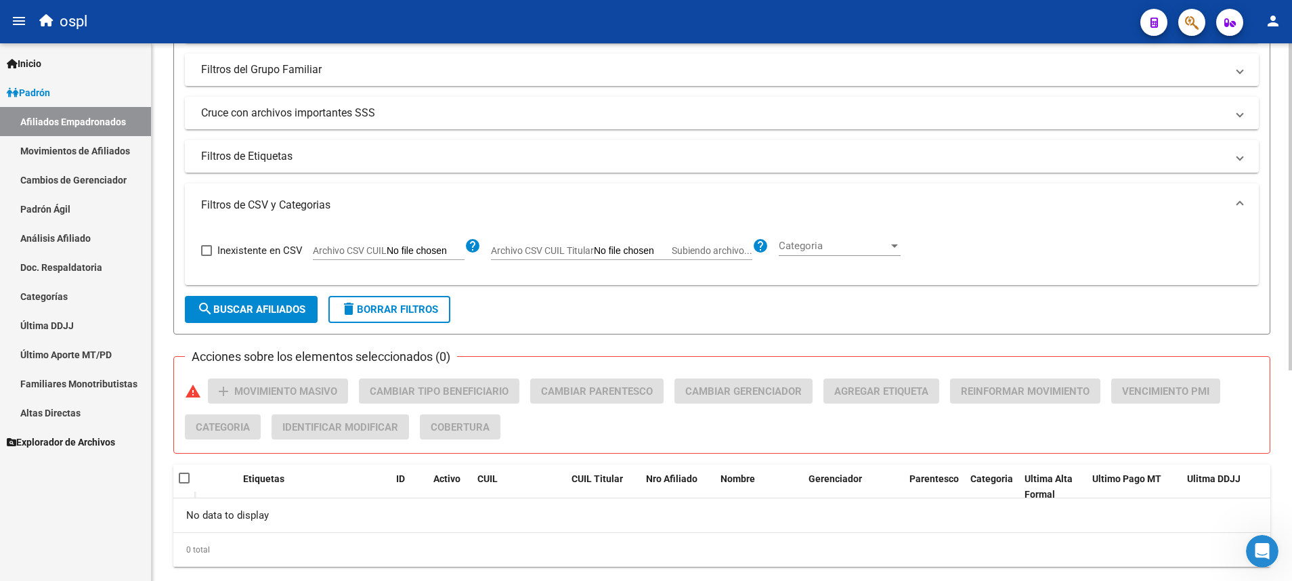
scroll to position [346, 0]
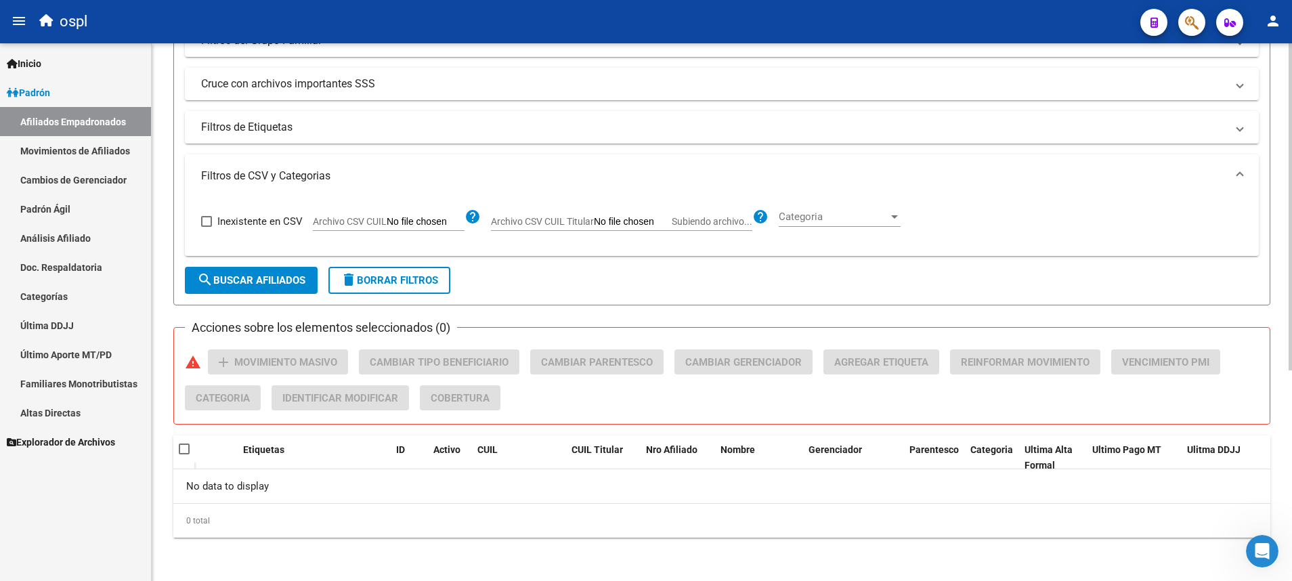
click at [582, 225] on span "Archivo CSV CUIL Titular" at bounding box center [542, 221] width 103 height 11
click at [594, 225] on input "Archivo CSV CUIL Titular Subiendo archivo..." at bounding box center [633, 222] width 78 height 12
type input "C:\fakepath\a.csv"
click at [252, 284] on span "search Buscar Afiliados" at bounding box center [251, 280] width 108 height 12
click at [282, 272] on button "search Buscar Afiliados" at bounding box center [251, 280] width 133 height 27
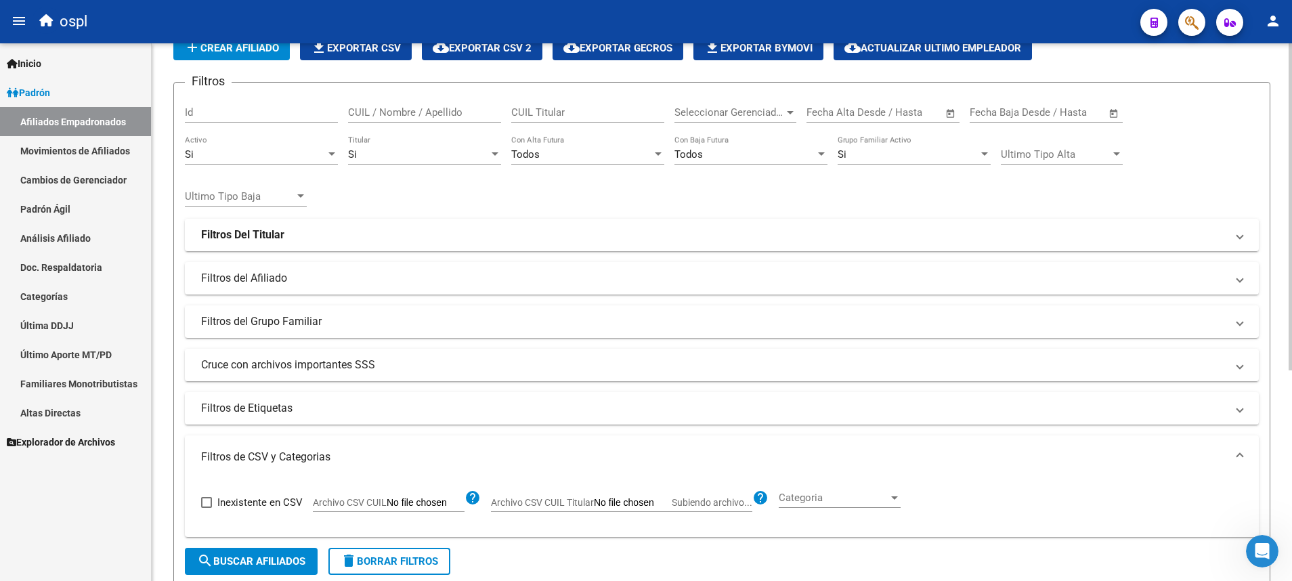
scroll to position [0, 0]
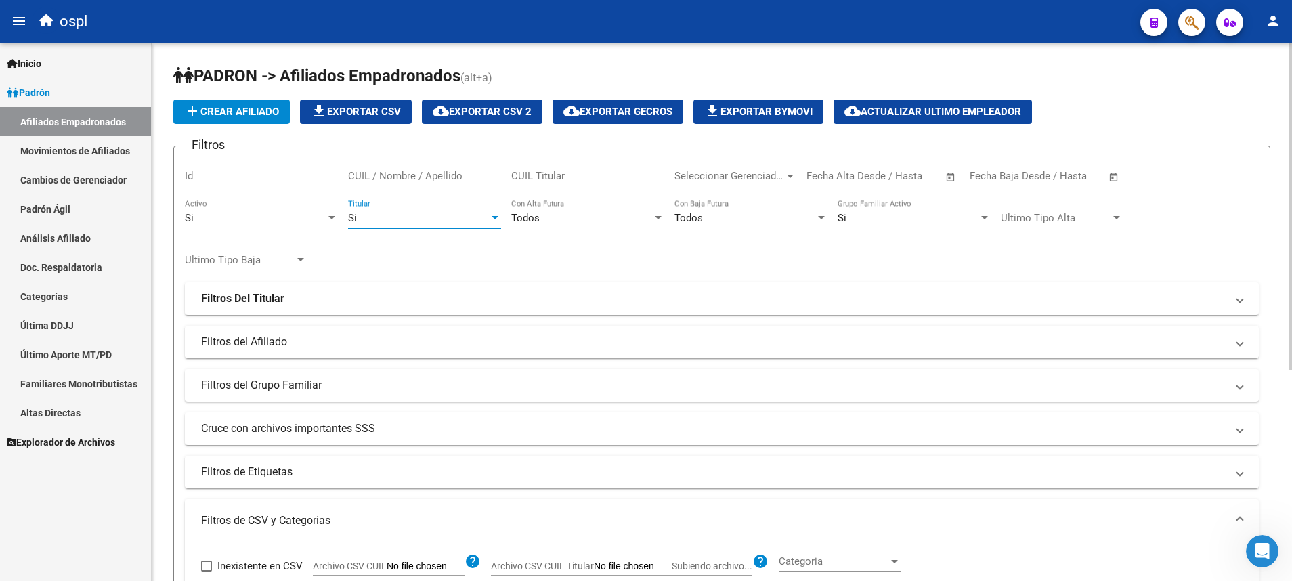
click at [453, 221] on div "Si" at bounding box center [418, 218] width 141 height 12
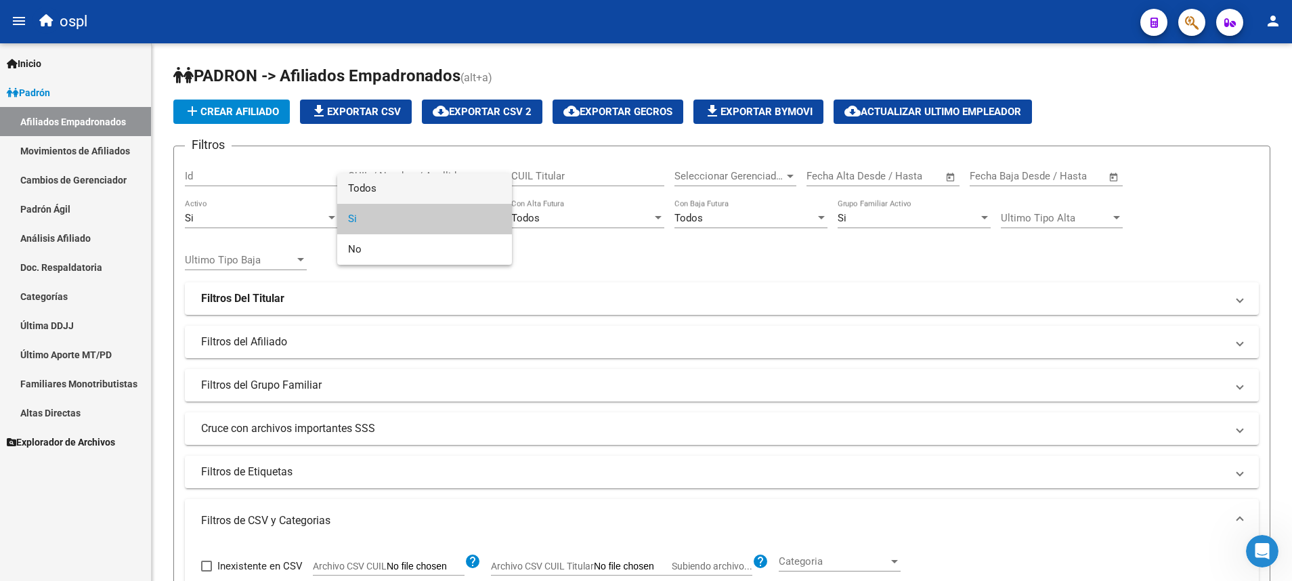
click at [461, 186] on span "Todos" at bounding box center [424, 188] width 153 height 30
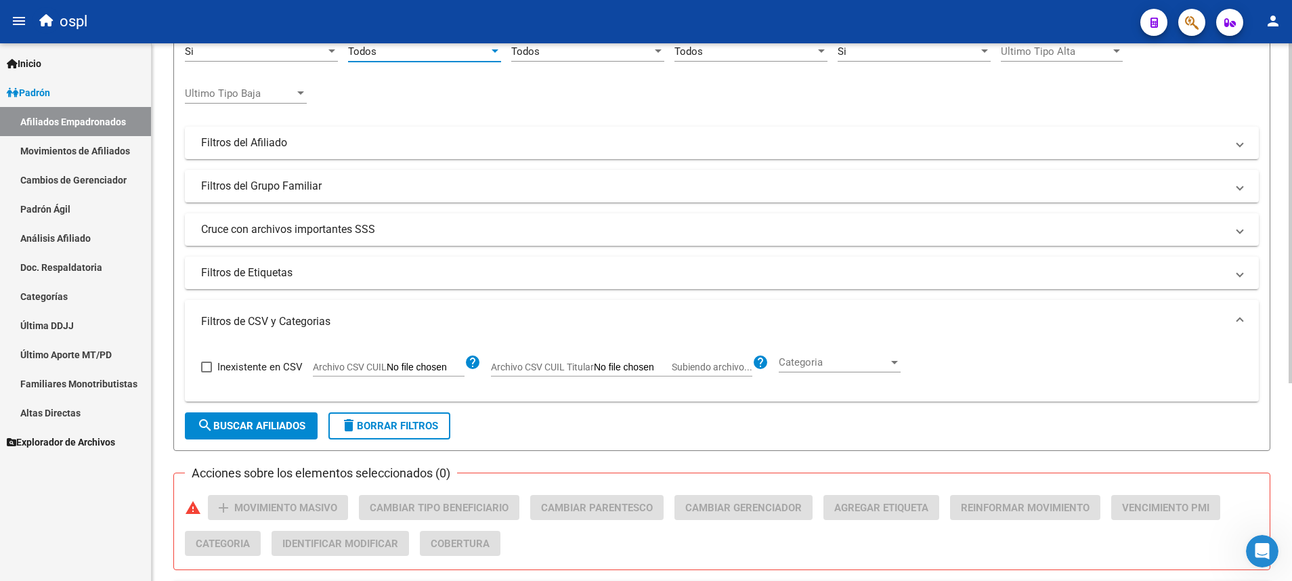
scroll to position [313, 0]
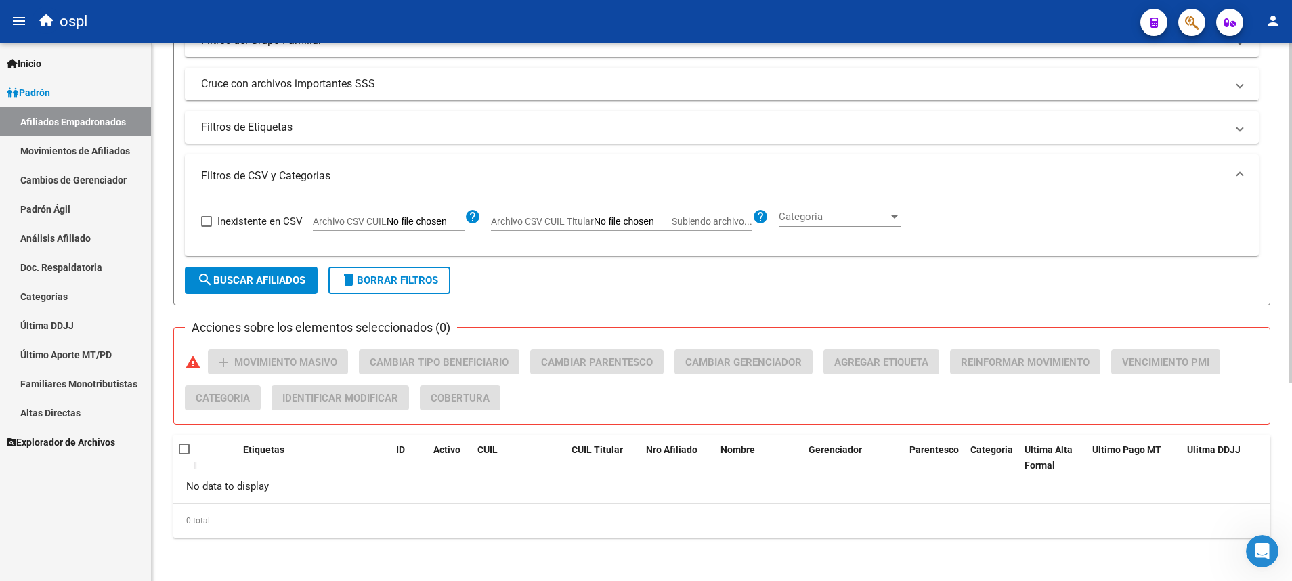
click at [292, 292] on button "search Buscar Afiliados" at bounding box center [251, 280] width 133 height 27
click at [680, 221] on span "Subiendo archivo..." at bounding box center [712, 221] width 81 height 11
click at [672, 221] on input "Archivo CSV CUIL Titular Subiendo archivo..." at bounding box center [633, 222] width 78 height 12
type input "C:\fakepath\a.csv"
click at [245, 285] on span "search Buscar Afiliados" at bounding box center [251, 280] width 108 height 12
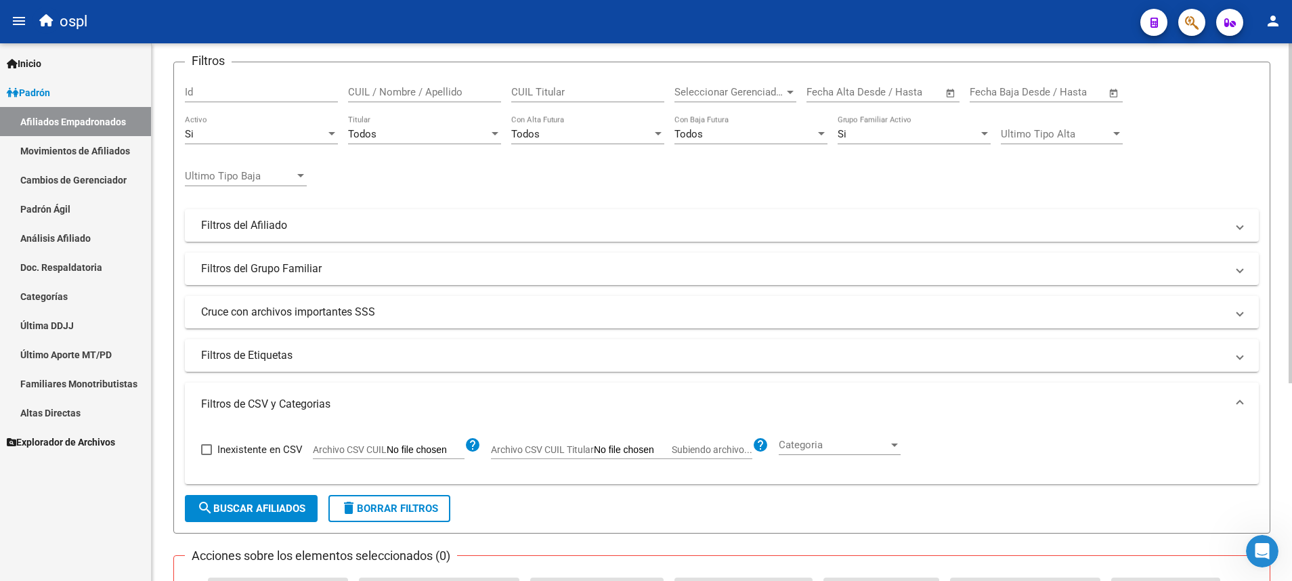
scroll to position [0, 0]
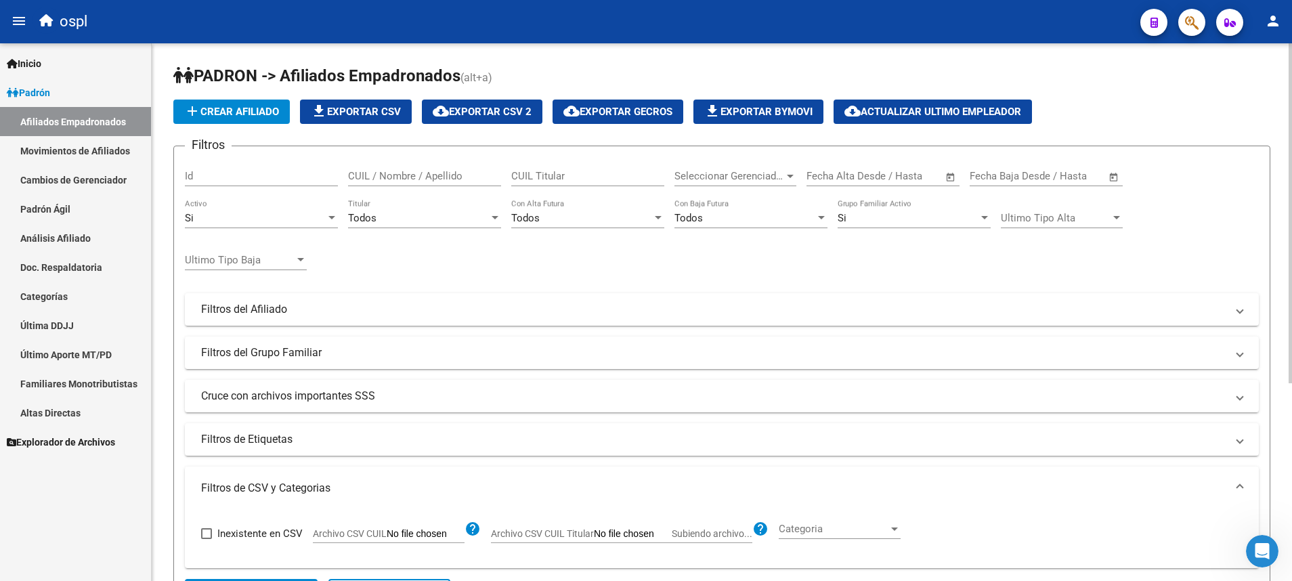
click at [607, 217] on div "Todos" at bounding box center [581, 218] width 141 height 12
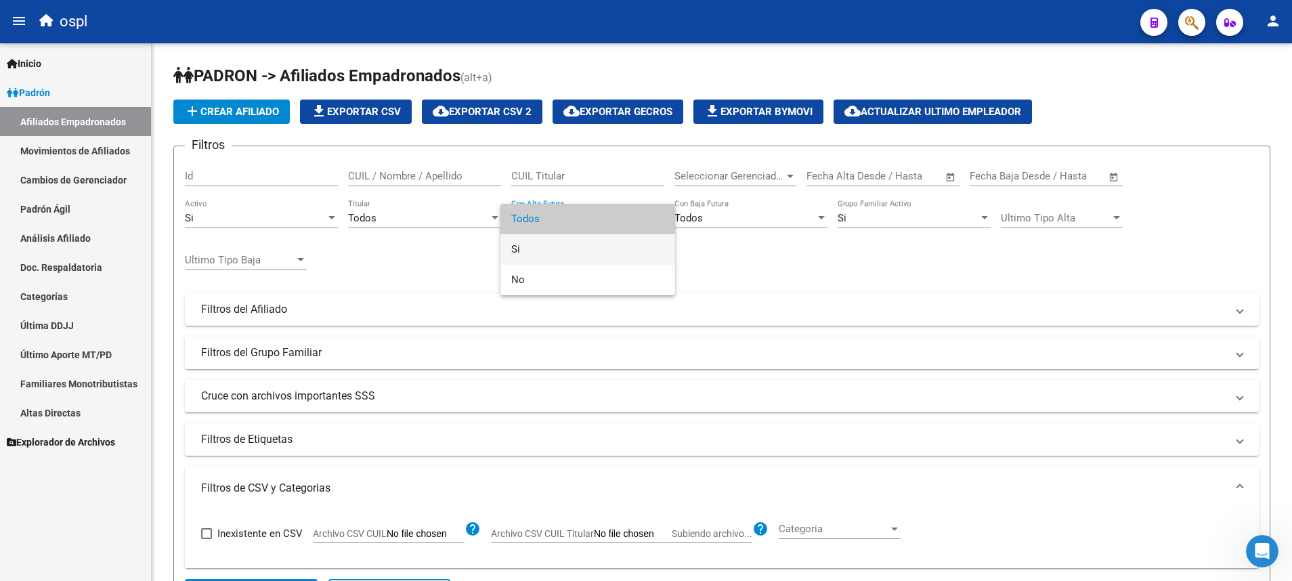
click at [553, 254] on span "Si" at bounding box center [587, 249] width 153 height 30
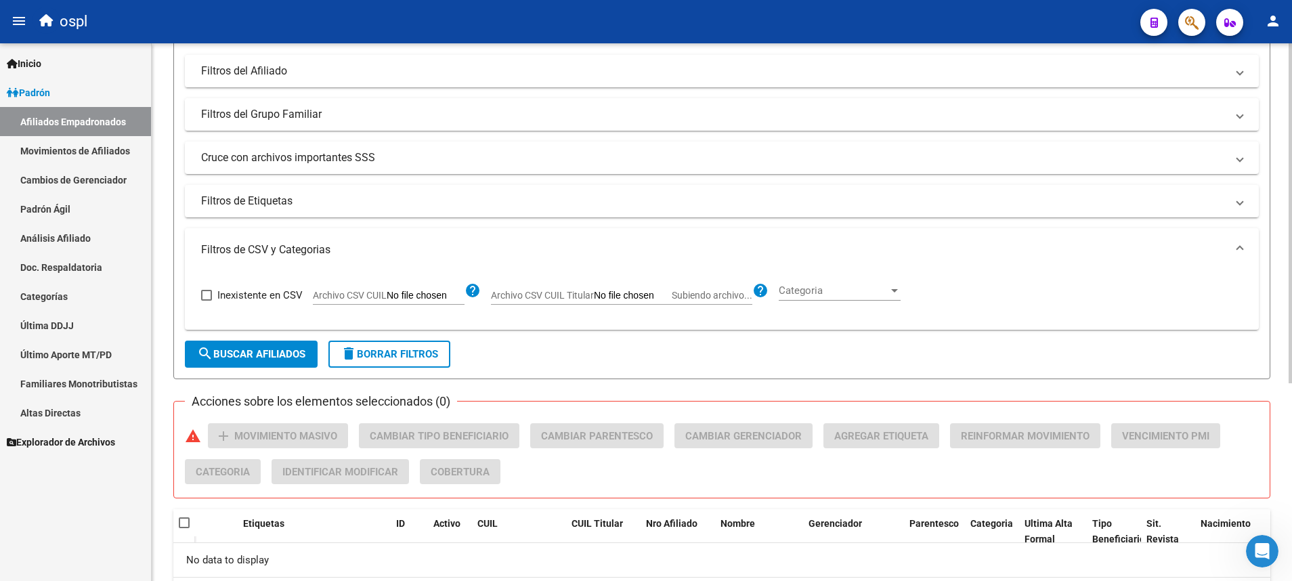
scroll to position [313, 0]
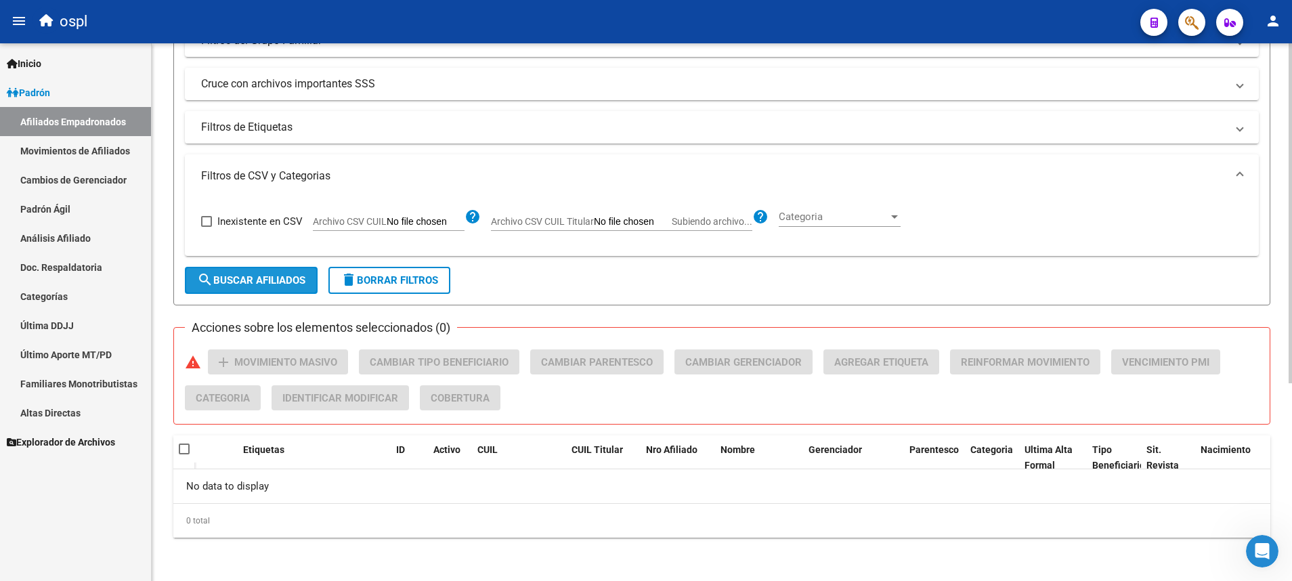
click at [286, 286] on button "search Buscar Afiliados" at bounding box center [251, 280] width 133 height 27
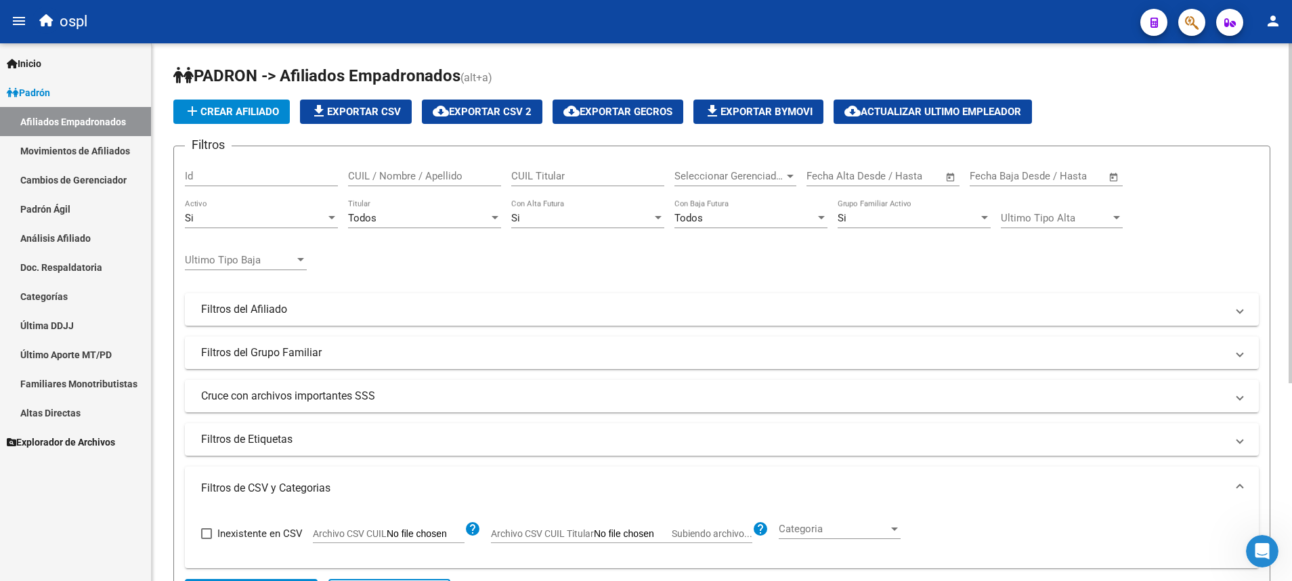
scroll to position [305, 0]
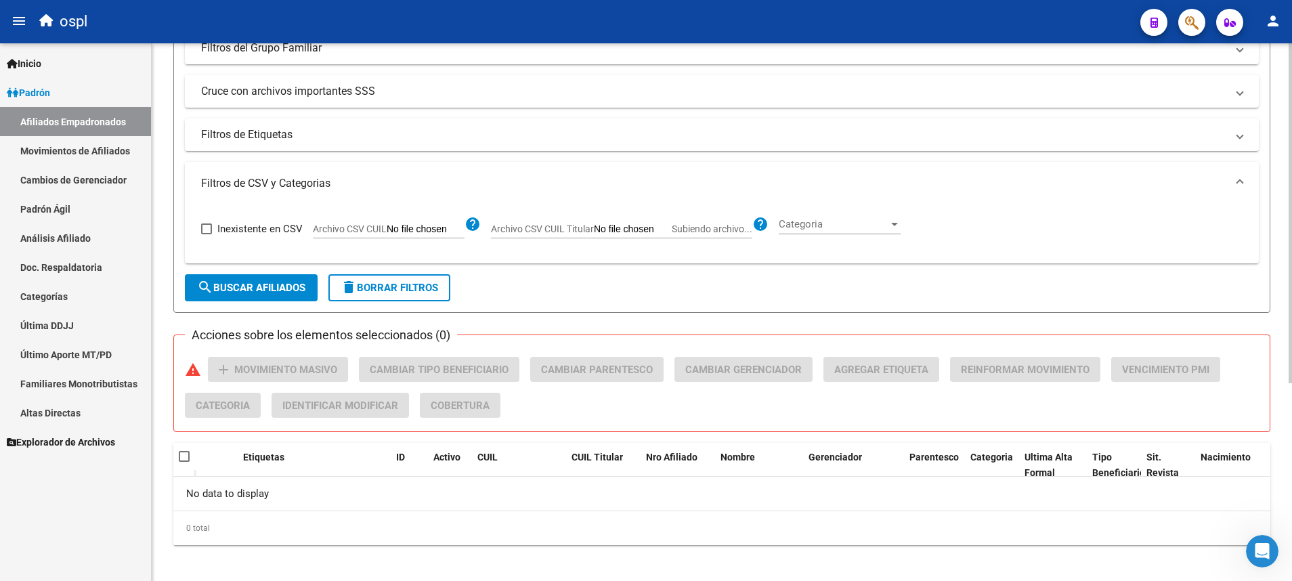
click at [745, 230] on span "Subiendo archivo..." at bounding box center [712, 228] width 81 height 11
click at [672, 230] on input "Archivo CSV CUIL Titular Subiendo archivo..." at bounding box center [633, 229] width 78 height 12
type input "C:\fakepath\a.csv"
click at [279, 288] on span "search Buscar Afiliados" at bounding box center [251, 288] width 108 height 12
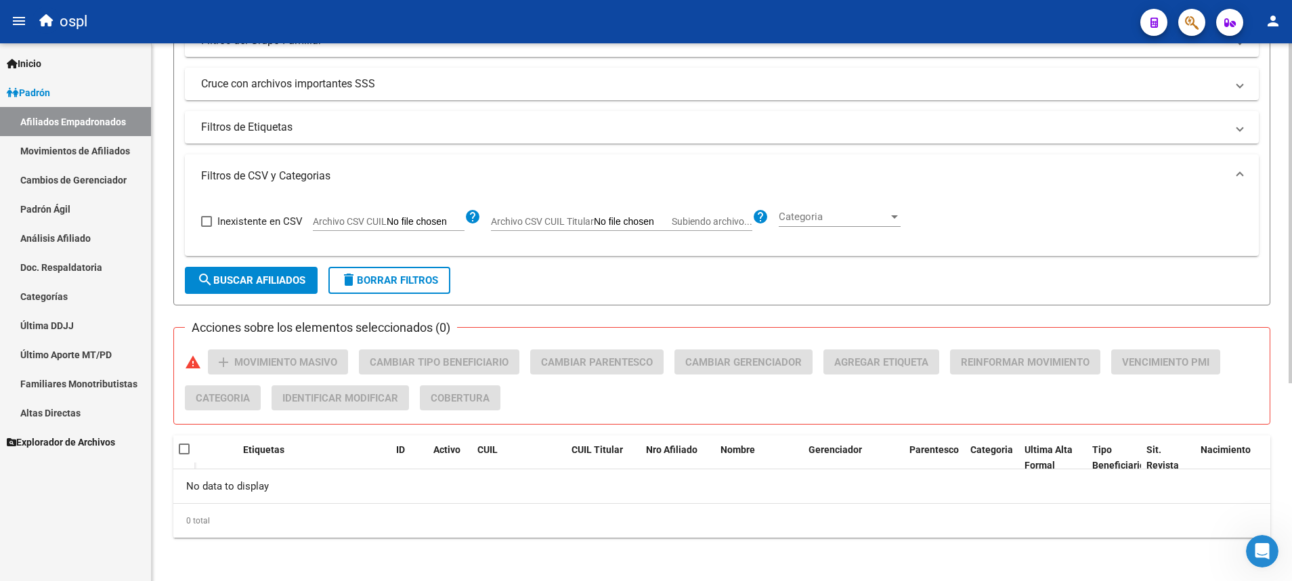
click at [588, 220] on span "Archivo CSV CUIL Titular" at bounding box center [542, 221] width 103 height 11
click at [594, 220] on input "Archivo CSV CUIL Titular Subiendo archivo..." at bounding box center [633, 222] width 78 height 12
type input "C:\fakepath\a.csv"
click at [271, 286] on button "search Buscar Afiliados" at bounding box center [251, 280] width 133 height 27
click at [274, 287] on button "search Buscar Afiliados" at bounding box center [251, 280] width 133 height 27
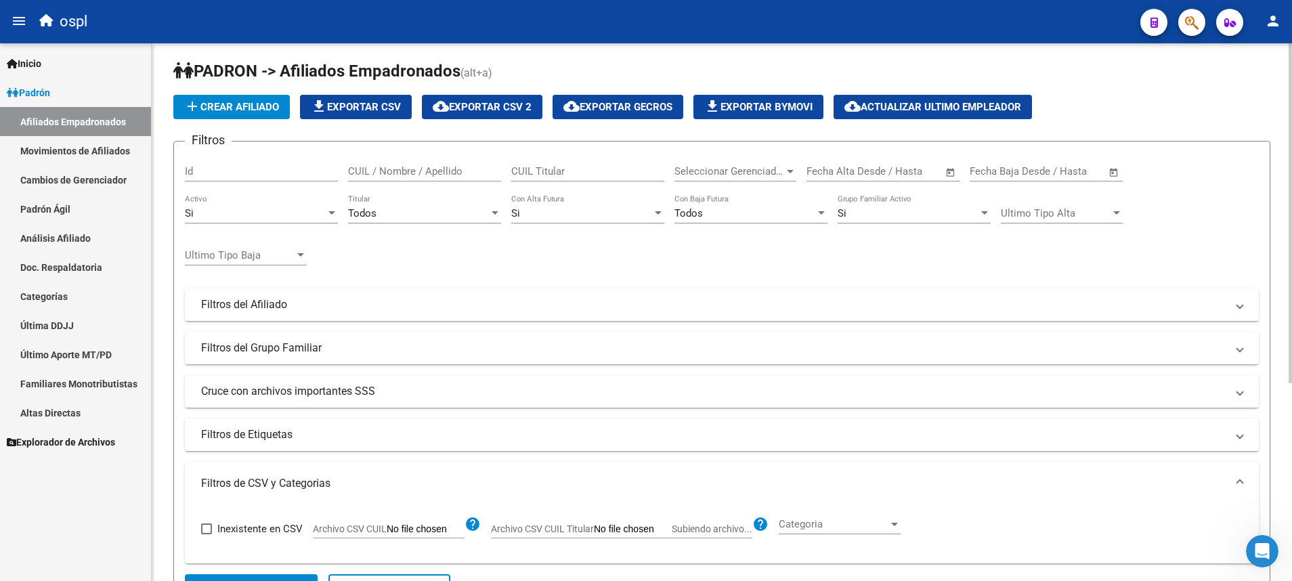
scroll to position [0, 0]
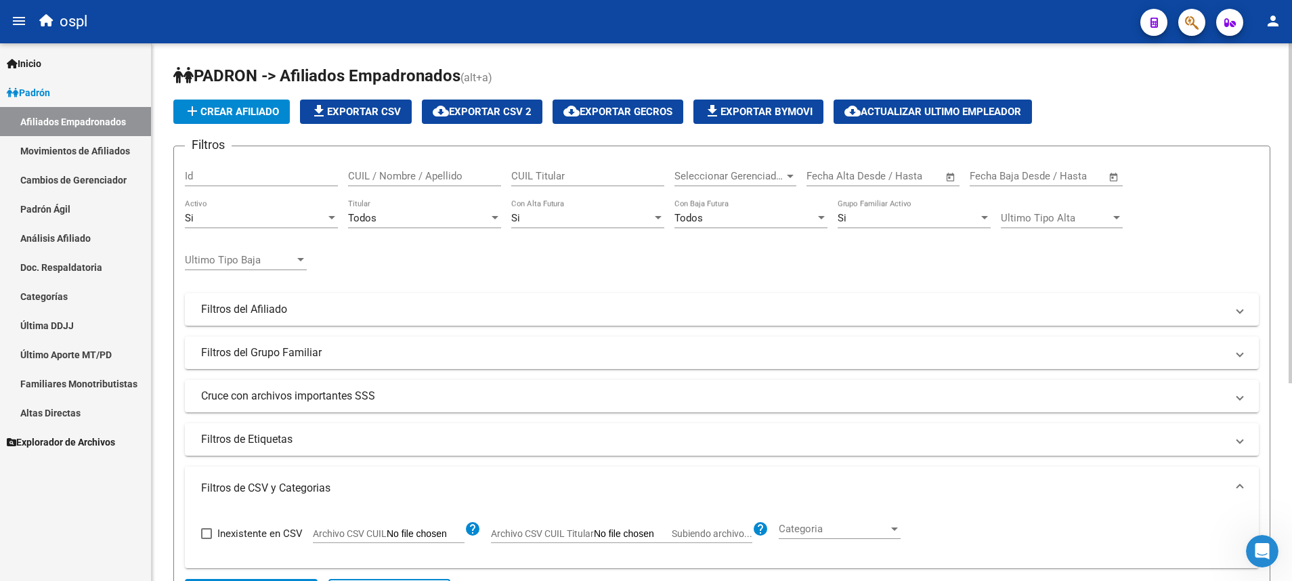
click at [404, 212] on div "Todos" at bounding box center [418, 218] width 141 height 12
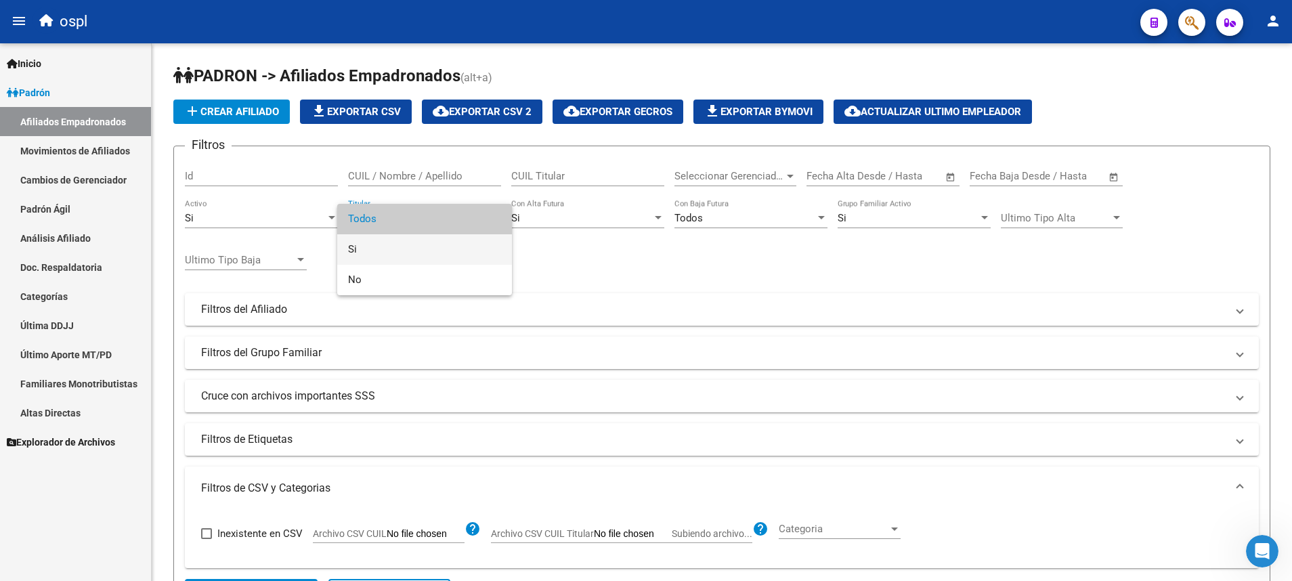
click at [400, 240] on span "Si" at bounding box center [424, 249] width 153 height 30
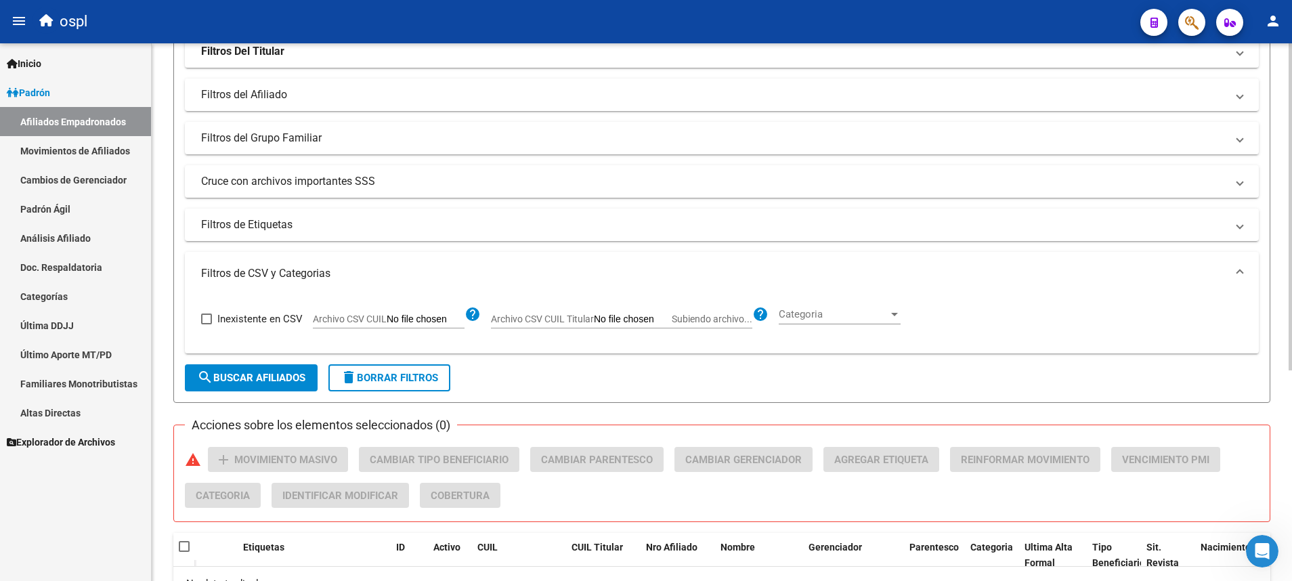
scroll to position [346, 0]
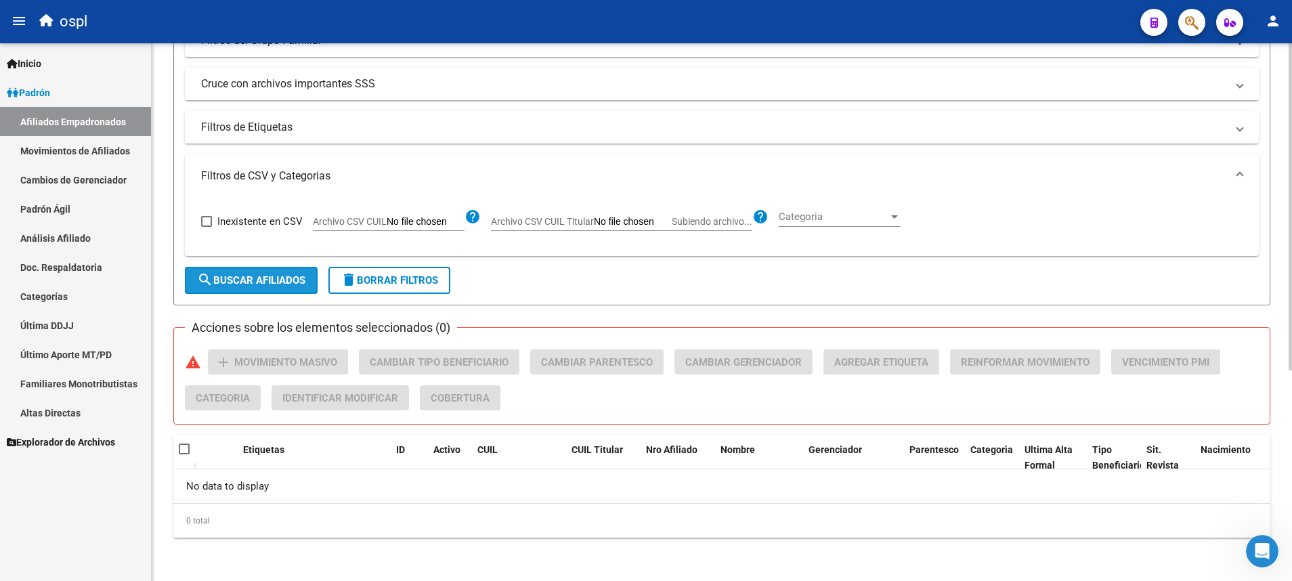
click at [305, 282] on span "search Buscar Afiliados" at bounding box center [251, 280] width 108 height 12
click at [712, 216] on span "Subiendo archivo..." at bounding box center [712, 221] width 81 height 11
click at [672, 216] on input "Archivo CSV CUIL Titular Subiendo archivo..." at bounding box center [633, 222] width 78 height 12
type input "C:\fakepath\a.csv"
click at [262, 273] on button "search Buscar Afiliados" at bounding box center [251, 280] width 133 height 27
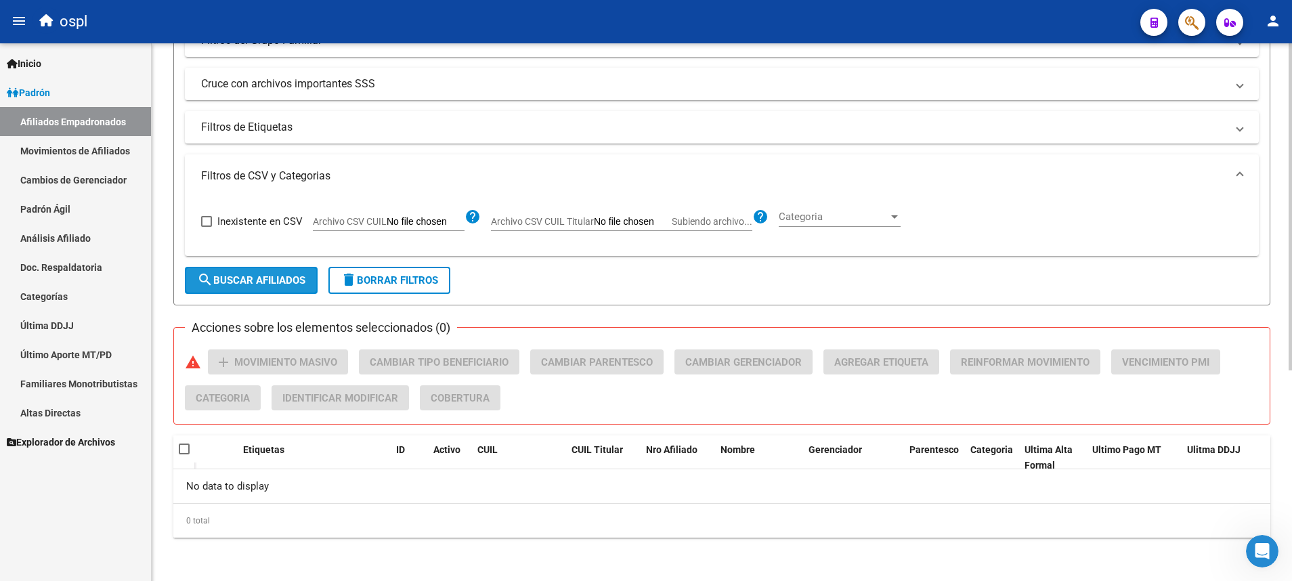
click at [262, 273] on button "search Buscar Afiliados" at bounding box center [251, 280] width 133 height 27
click at [452, 218] on input "Archivo CSV CUIL" at bounding box center [426, 222] width 78 height 12
type input "C:\fakepath\a.csv"
click at [279, 278] on span "search Buscar Afiliados" at bounding box center [251, 280] width 108 height 12
click at [438, 278] on span "delete Borrar Filtros" at bounding box center [389, 280] width 97 height 12
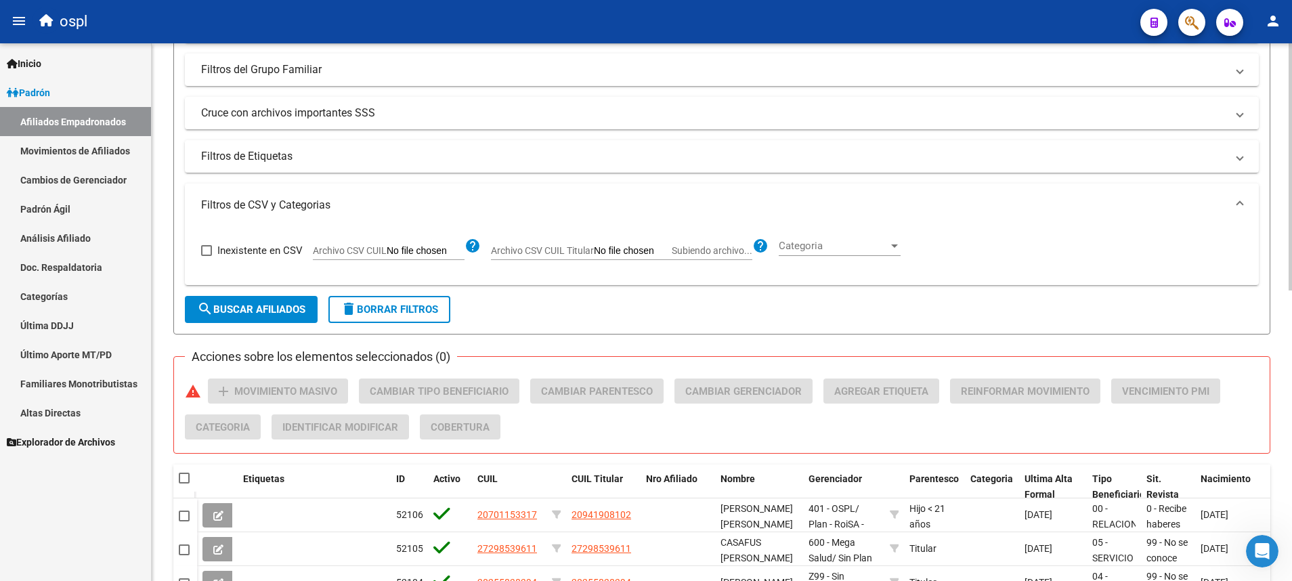
scroll to position [313, 0]
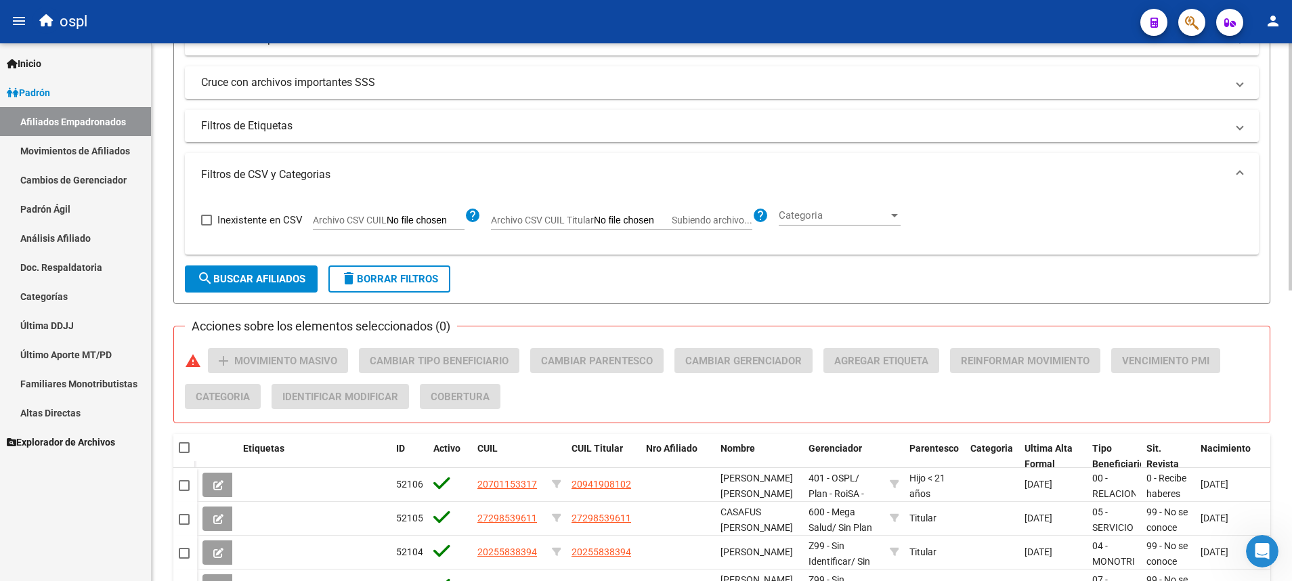
click at [453, 216] on input "Archivo CSV CUIL" at bounding box center [426, 221] width 78 height 12
type input "C:\fakepath\a.csv"
click at [291, 273] on button "search Buscar Afiliados" at bounding box center [251, 278] width 133 height 27
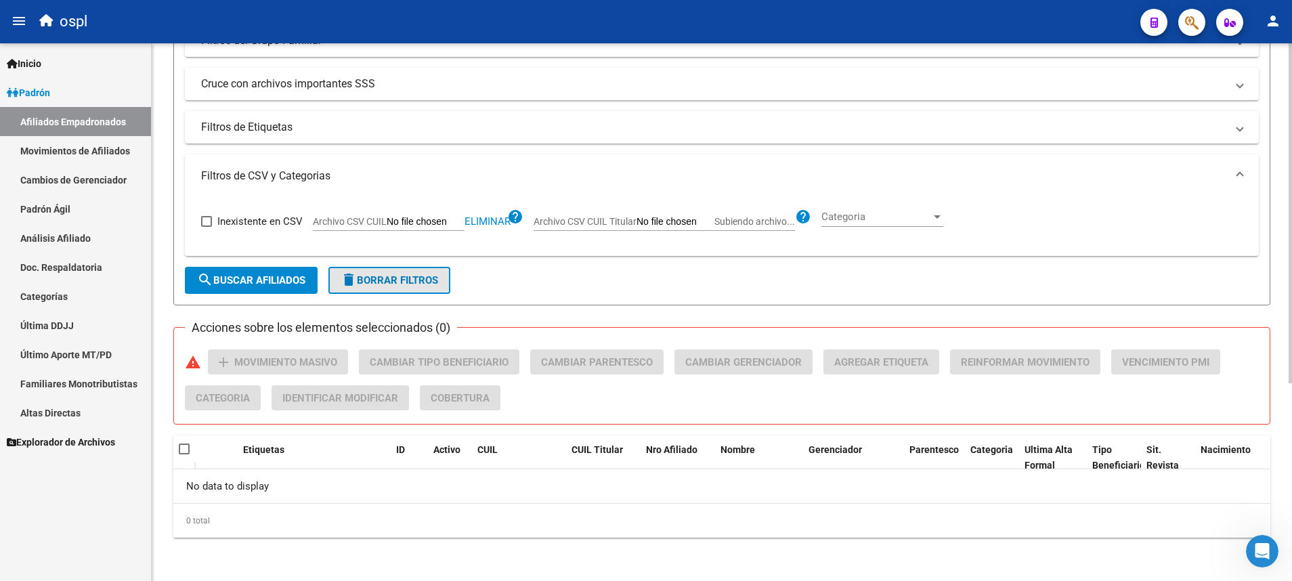
click at [431, 286] on span "delete Borrar Filtros" at bounding box center [389, 280] width 97 height 12
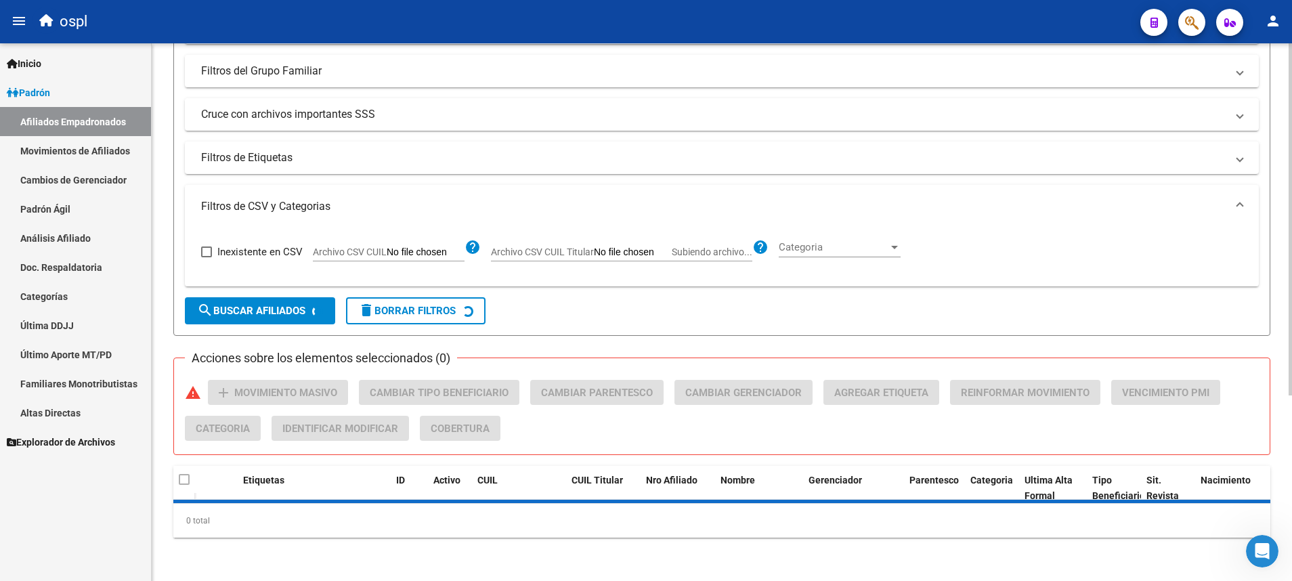
click at [627, 255] on input "Archivo CSV CUIL Titular Subiendo archivo..." at bounding box center [633, 252] width 78 height 12
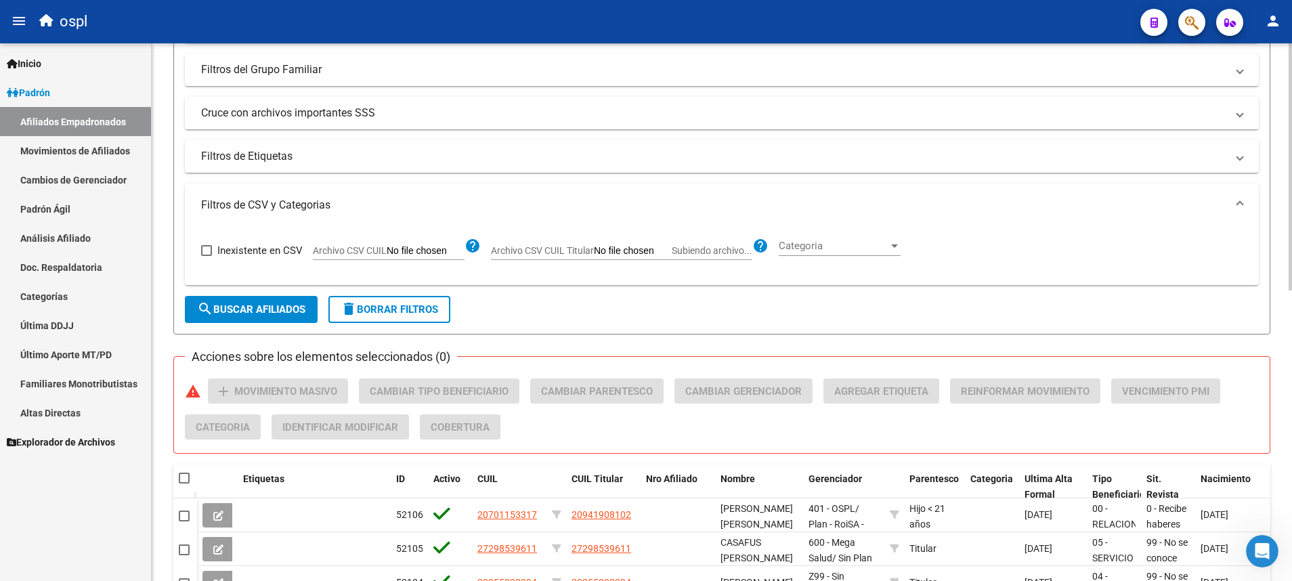
type input "C:\fakepath\a.csv"
click at [293, 307] on span "search Buscar Afiliados" at bounding box center [251, 309] width 108 height 12
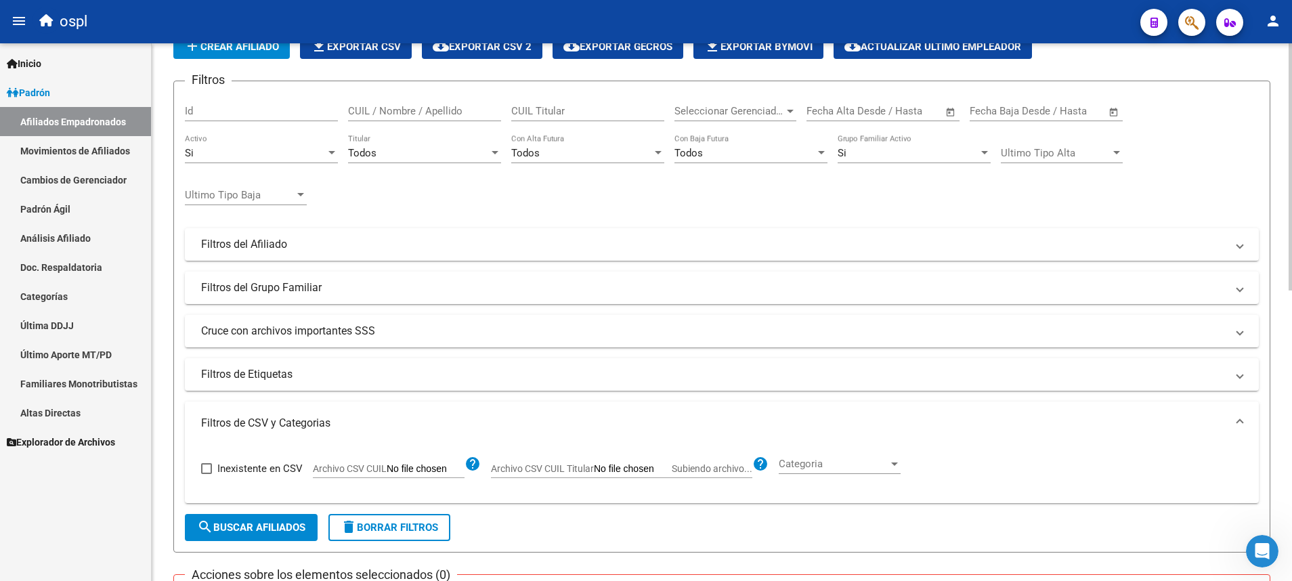
scroll to position [0, 0]
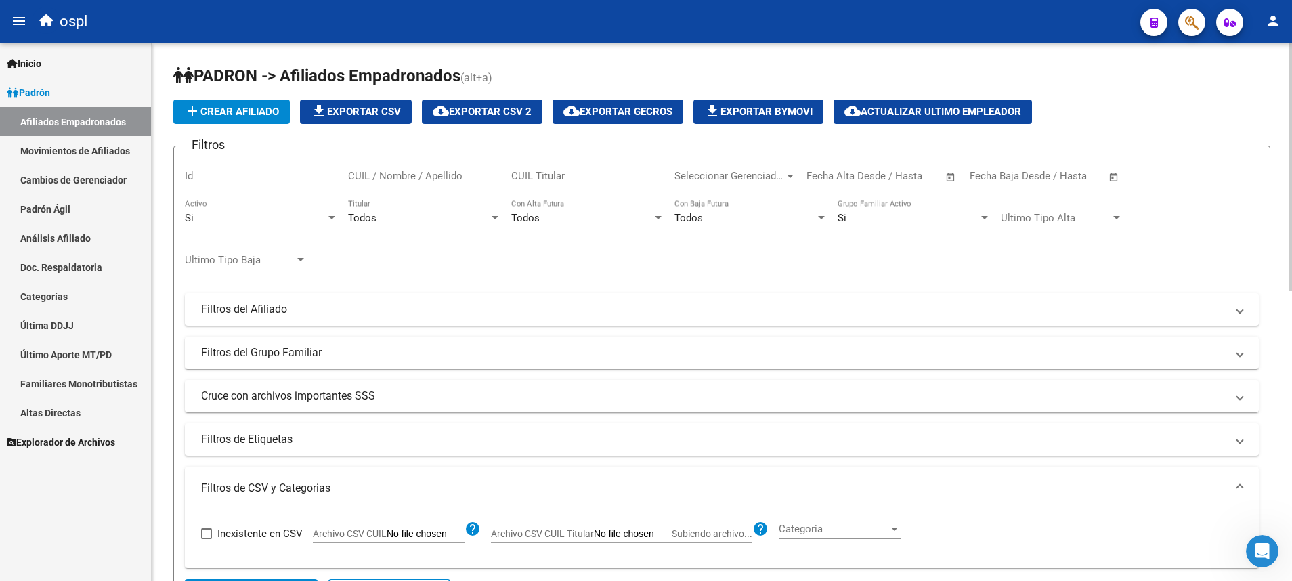
click at [435, 210] on div "Todos Titular" at bounding box center [424, 213] width 153 height 29
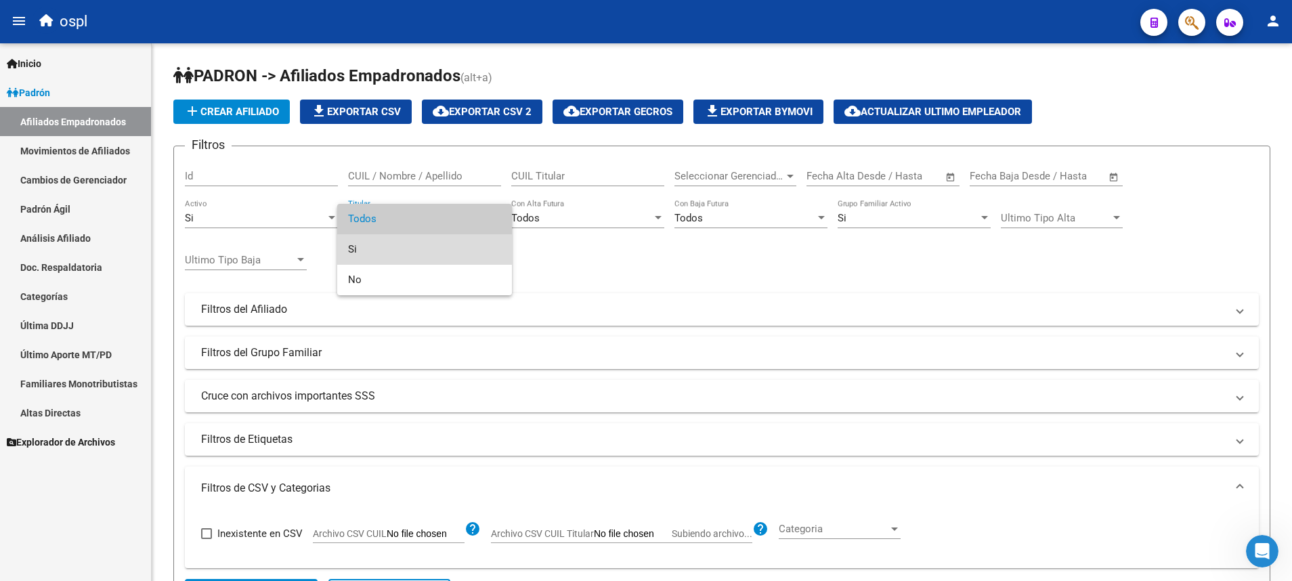
click at [404, 241] on span "Si" at bounding box center [424, 249] width 153 height 30
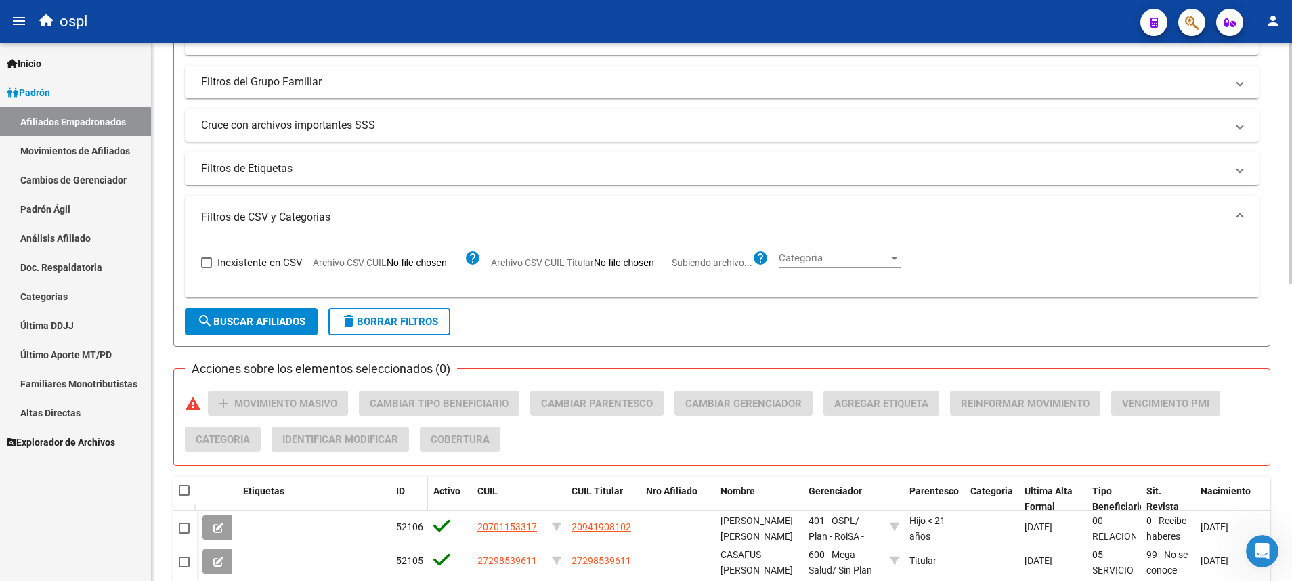
scroll to position [508, 0]
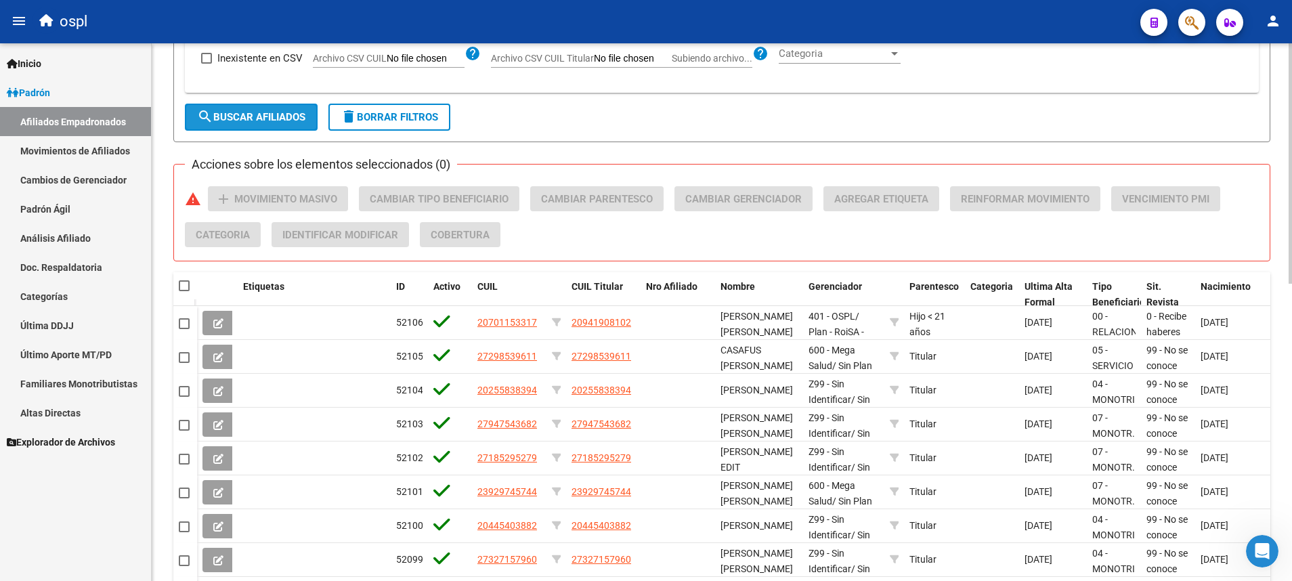
click at [256, 123] on span "search Buscar Afiliados" at bounding box center [251, 117] width 108 height 12
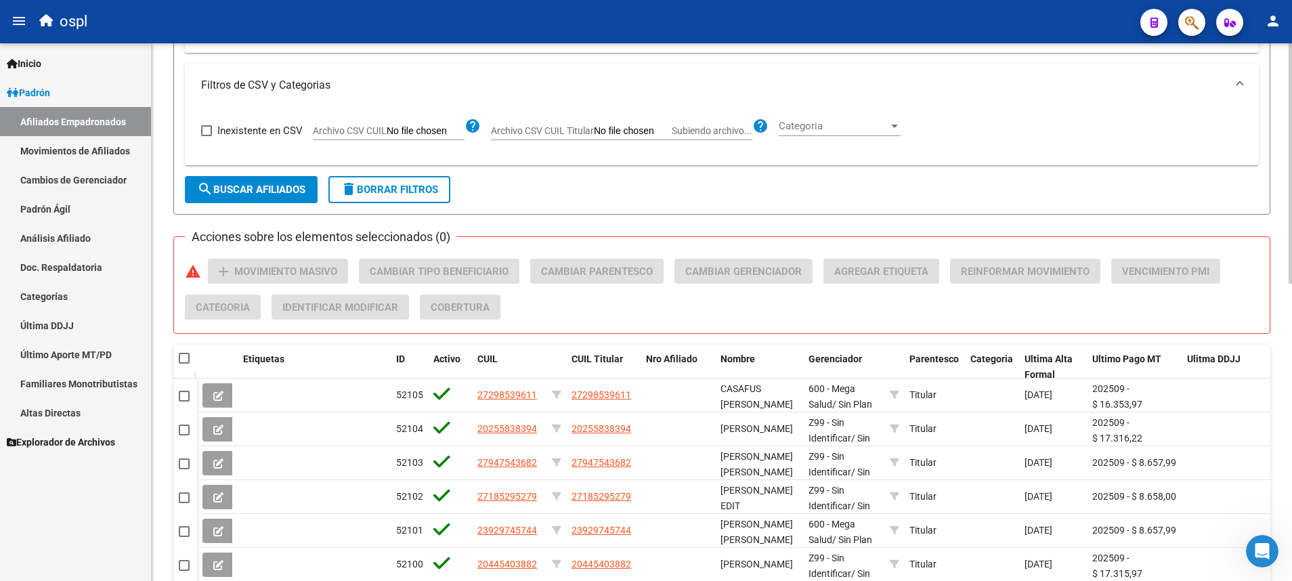
scroll to position [158, 0]
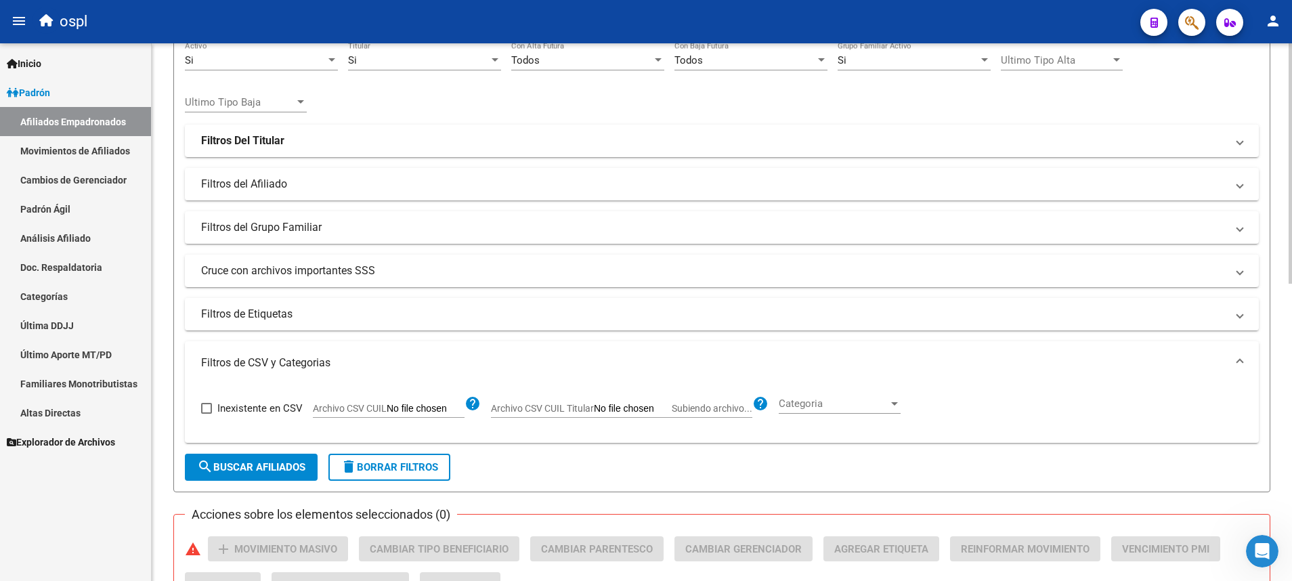
click at [438, 469] on span "delete Borrar Filtros" at bounding box center [389, 467] width 97 height 12
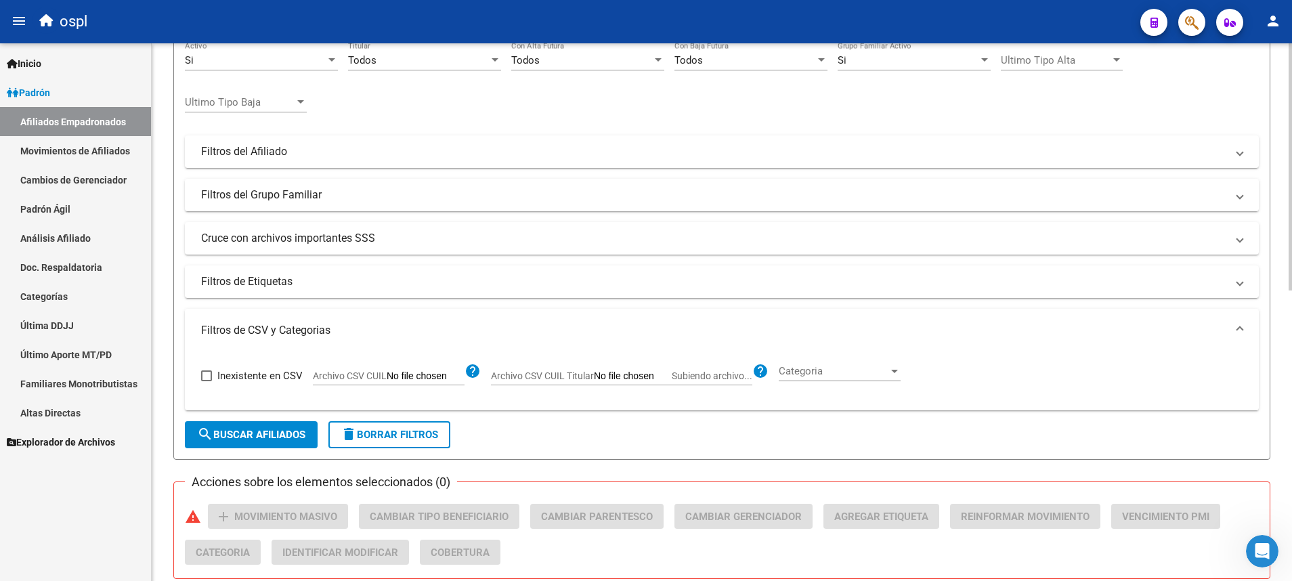
click at [531, 374] on span "Archivo CSV CUIL Titular" at bounding box center [542, 375] width 103 height 11
click at [594, 374] on input "Archivo CSV CUIL Titular Subiendo archivo..." at bounding box center [633, 376] width 78 height 12
click at [749, 331] on mat-panel-title "Filtros de CSV y Categorias" at bounding box center [713, 330] width 1025 height 15
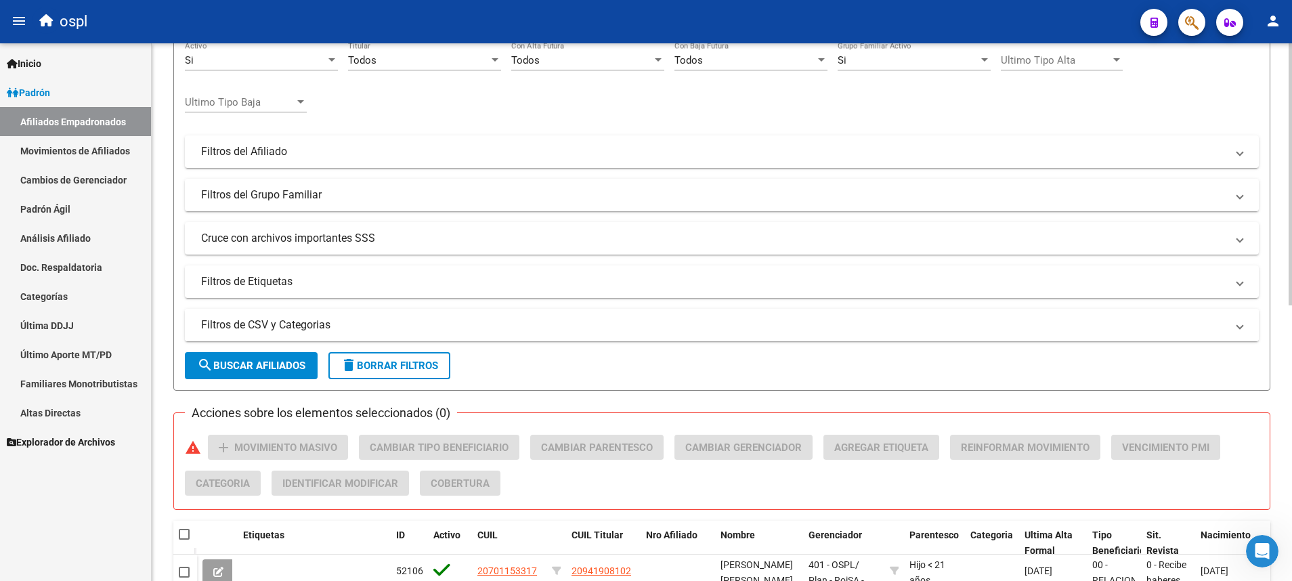
click at [441, 334] on mat-expansion-panel-header "Filtros de CSV y Categorias" at bounding box center [722, 325] width 1074 height 32
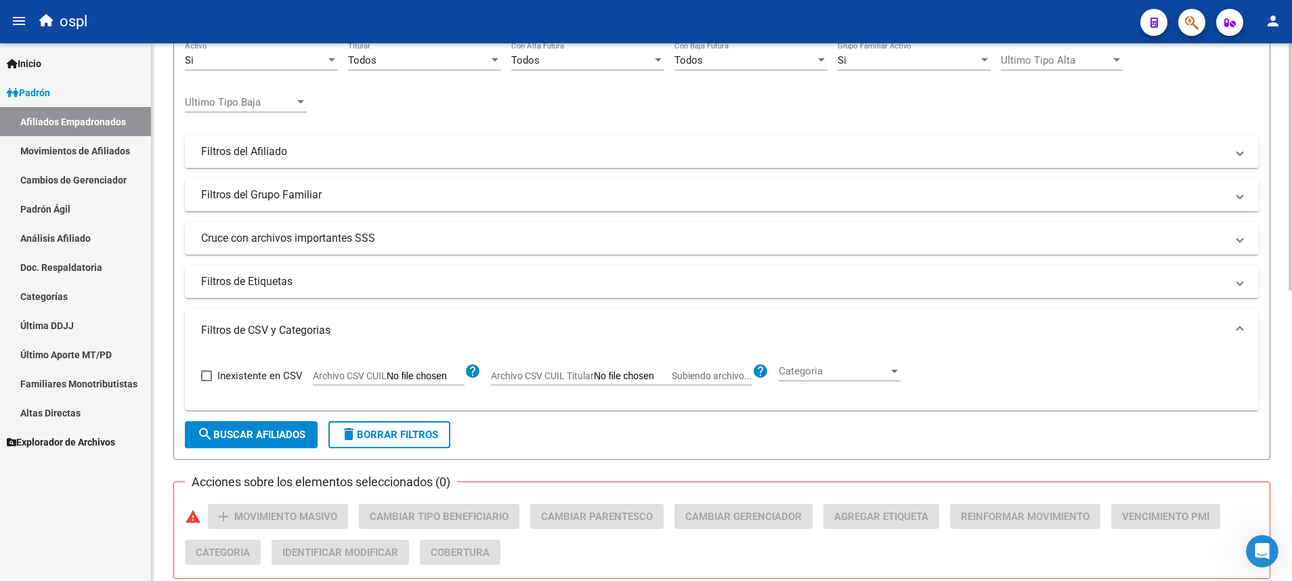
click at [656, 375] on input "Archivo CSV CUIL Titular Subiendo archivo..." at bounding box center [633, 376] width 78 height 12
type input "C:\fakepath\a.csv"
click at [271, 440] on span "search Buscar Afiliados" at bounding box center [251, 435] width 108 height 12
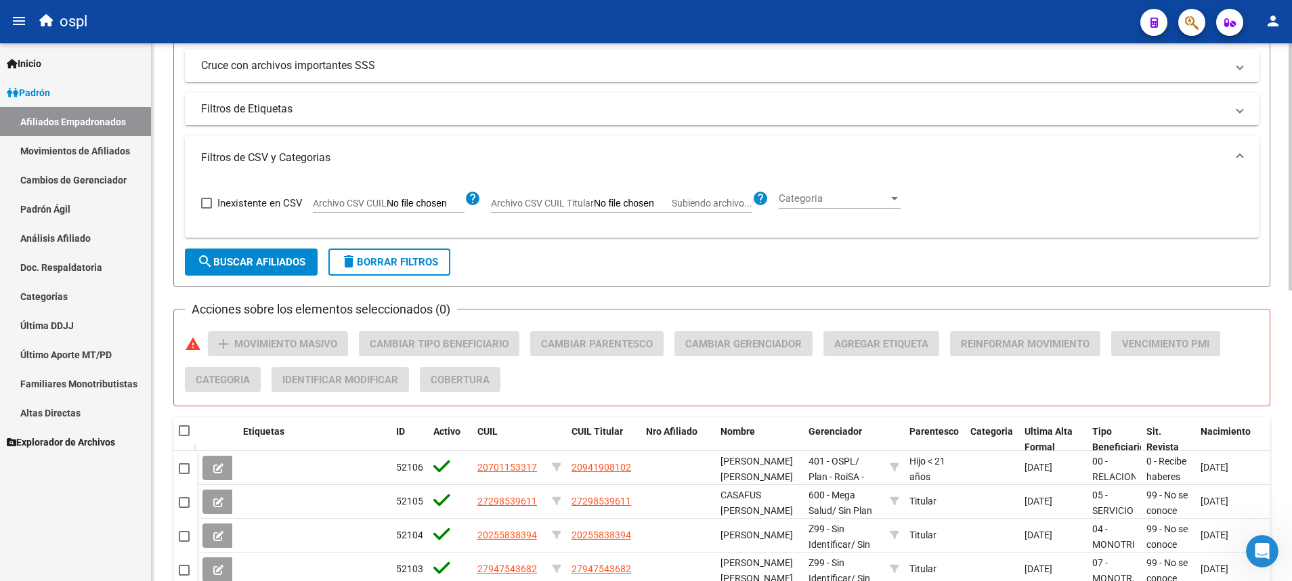
scroll to position [227, 0]
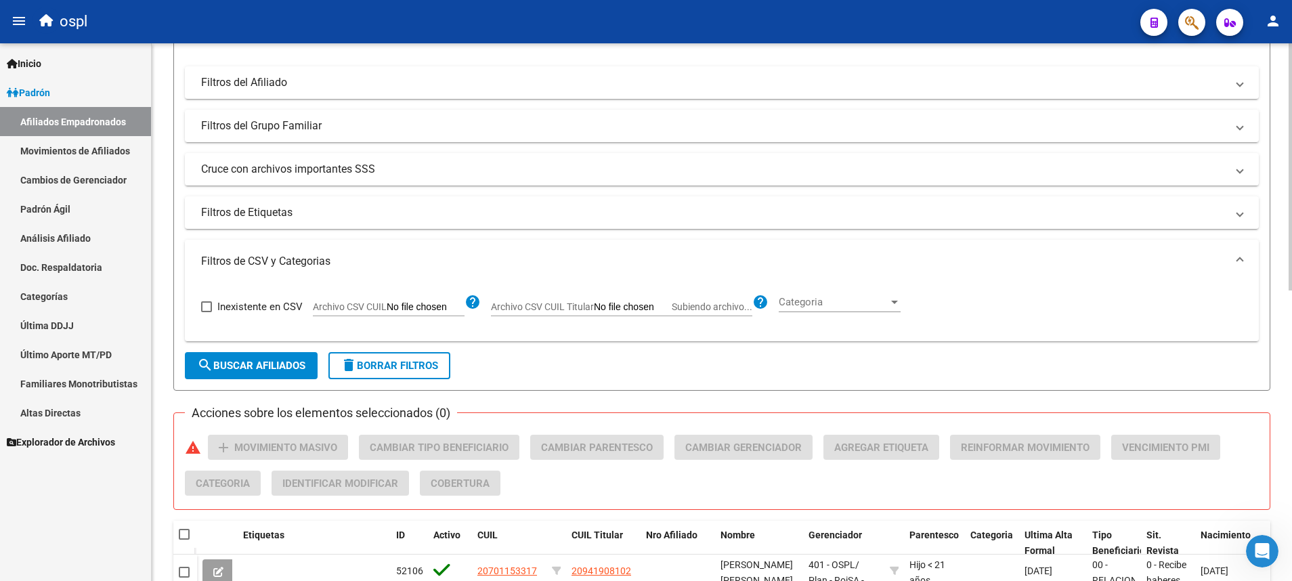
click at [431, 308] on input "Archivo CSV CUIL" at bounding box center [426, 307] width 78 height 12
type input "C:\fakepath\a.csv"
click at [295, 364] on span "search Buscar Afiliados" at bounding box center [251, 366] width 108 height 12
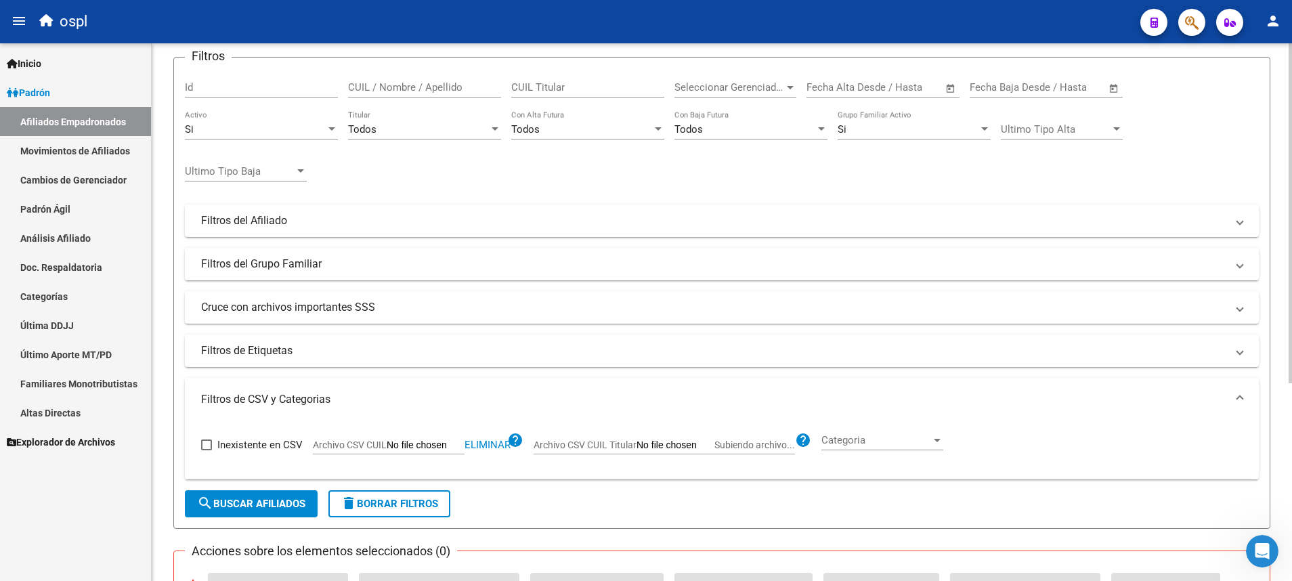
scroll to position [0, 0]
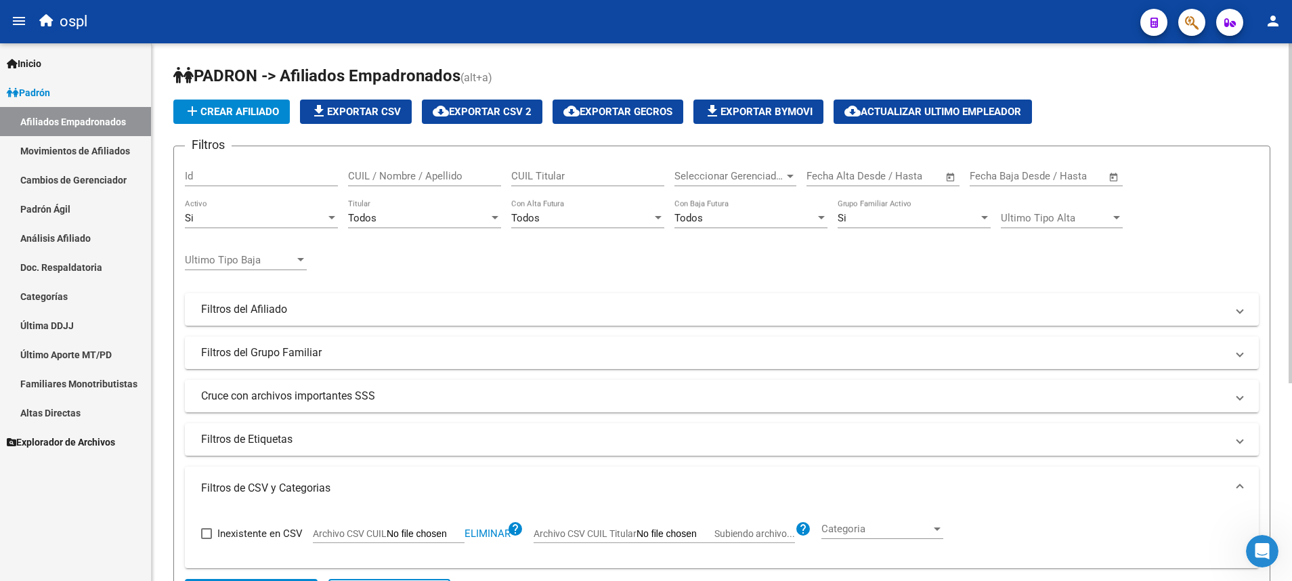
click at [424, 215] on div "Todos" at bounding box center [418, 218] width 141 height 12
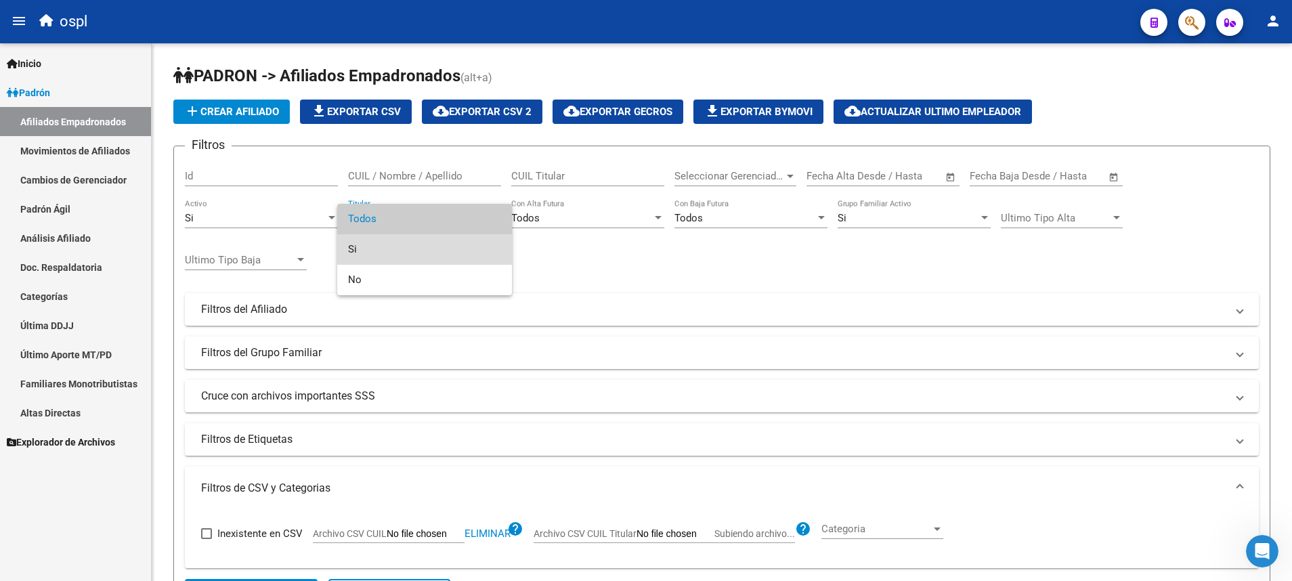
click at [408, 252] on span "Si" at bounding box center [424, 249] width 153 height 30
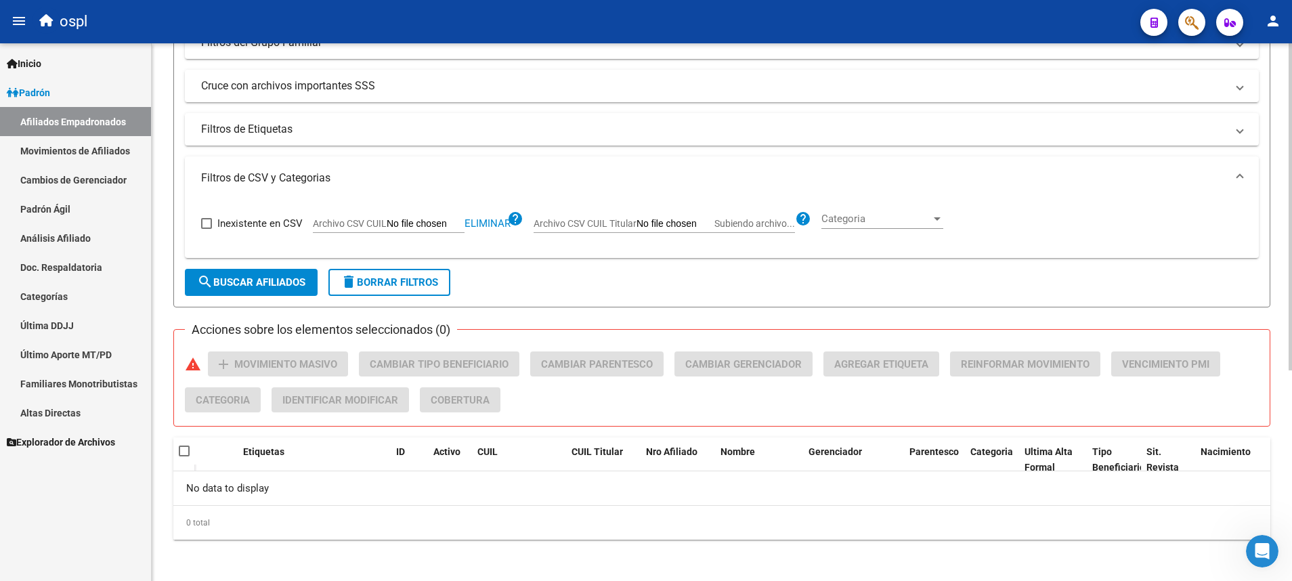
scroll to position [346, 0]
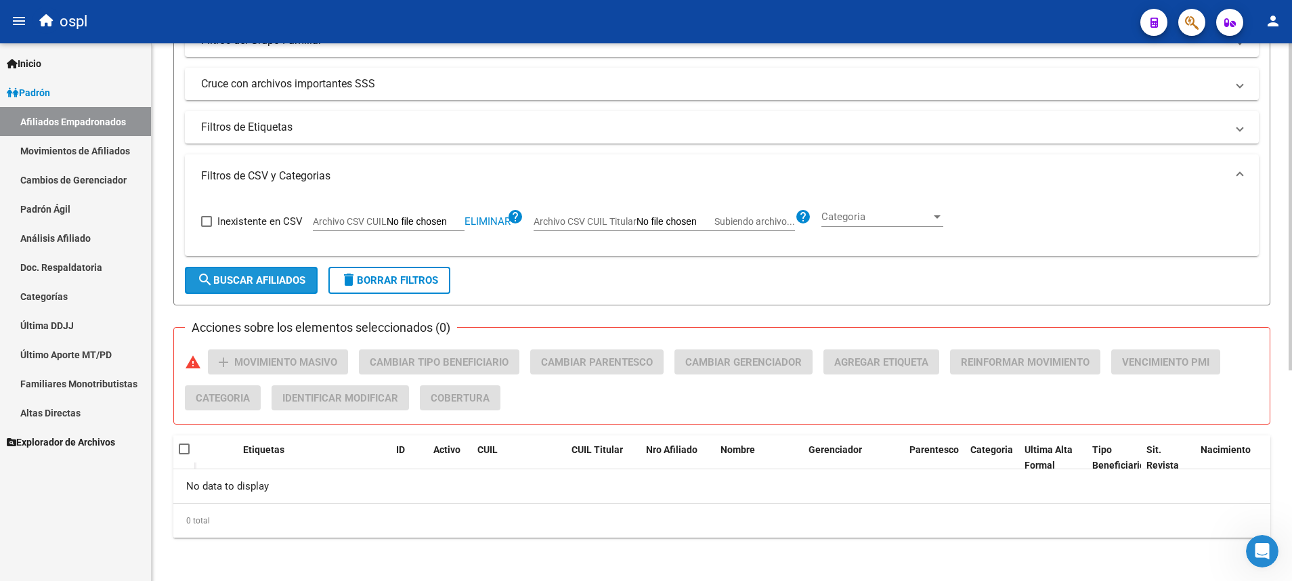
click at [297, 284] on span "search Buscar Afiliados" at bounding box center [251, 280] width 108 height 12
